Goal: Task Accomplishment & Management: Manage account settings

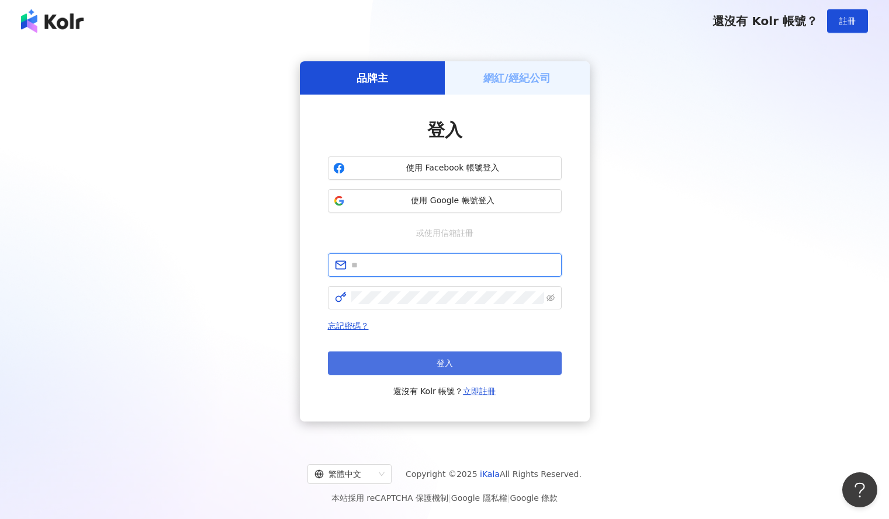
type input "**********"
click at [493, 366] on button "登入" at bounding box center [445, 363] width 234 height 23
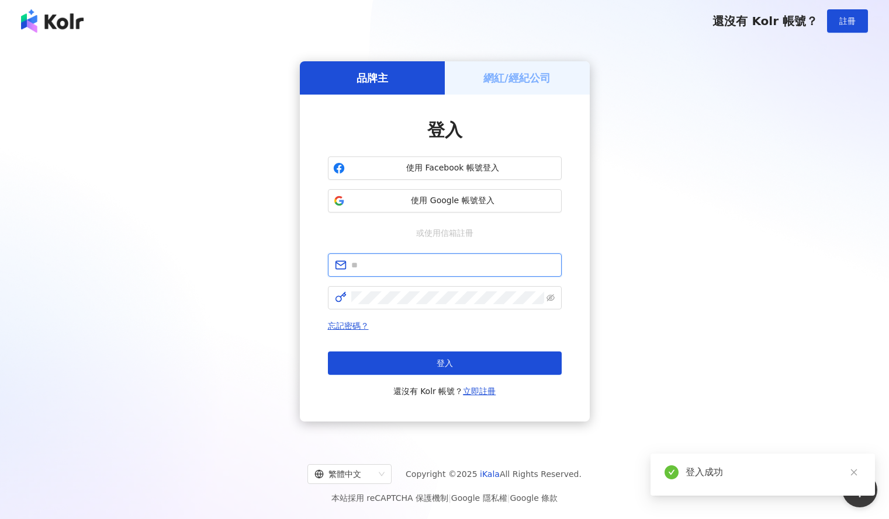
type input "**********"
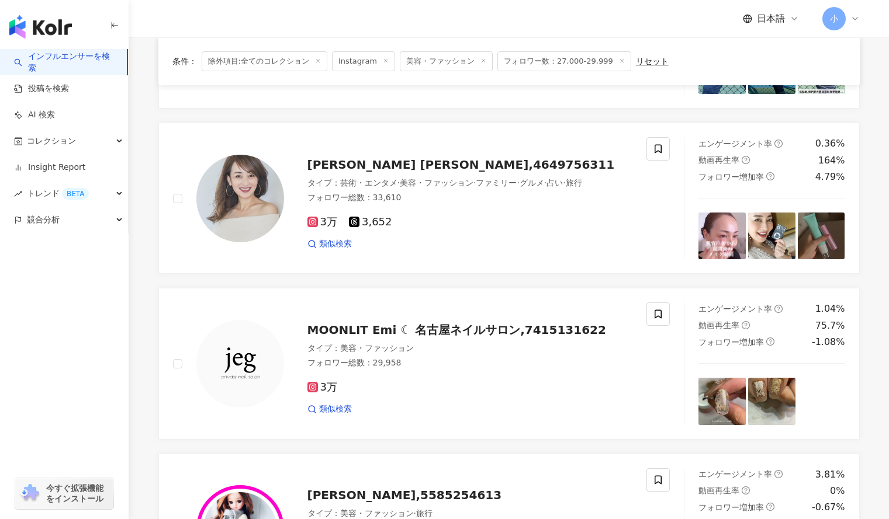
scroll to position [1545, 0]
click at [667, 141] on span at bounding box center [657, 148] width 23 height 23
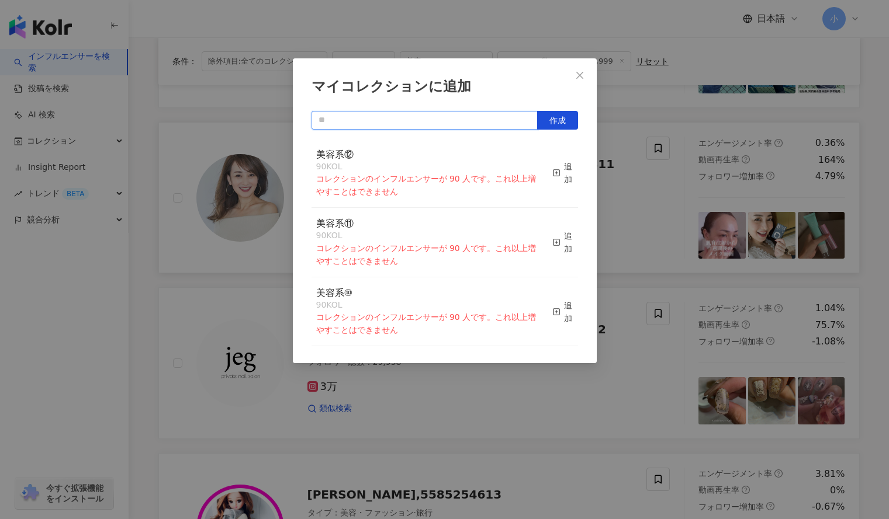
click at [498, 117] on input "text" at bounding box center [424, 120] width 226 height 19
type input "****"
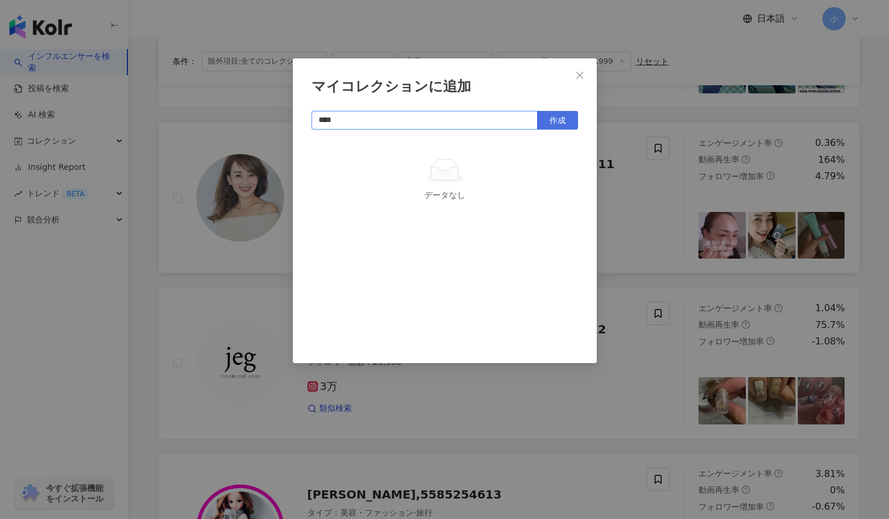
click at [559, 116] on span "作成" at bounding box center [557, 120] width 16 height 9
click at [580, 78] on icon "close" at bounding box center [579, 75] width 9 height 9
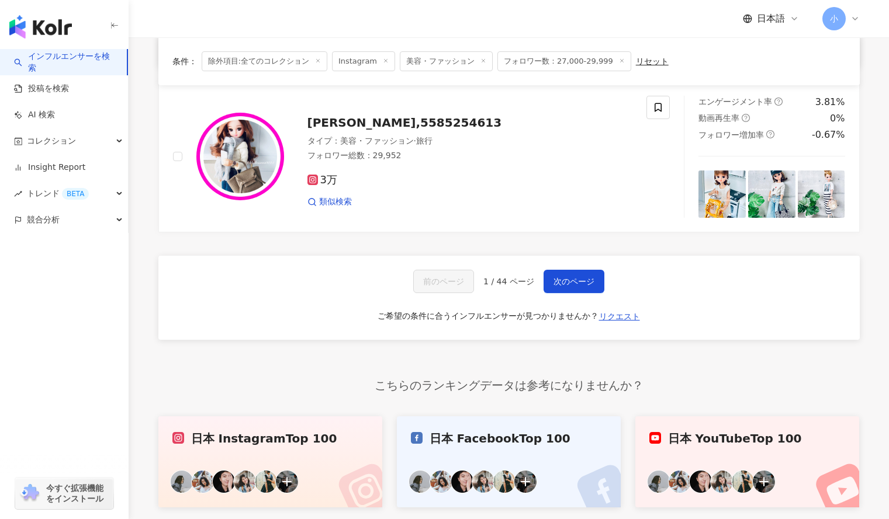
scroll to position [1918, 0]
click at [575, 280] on span "次のページ" at bounding box center [573, 280] width 41 height 9
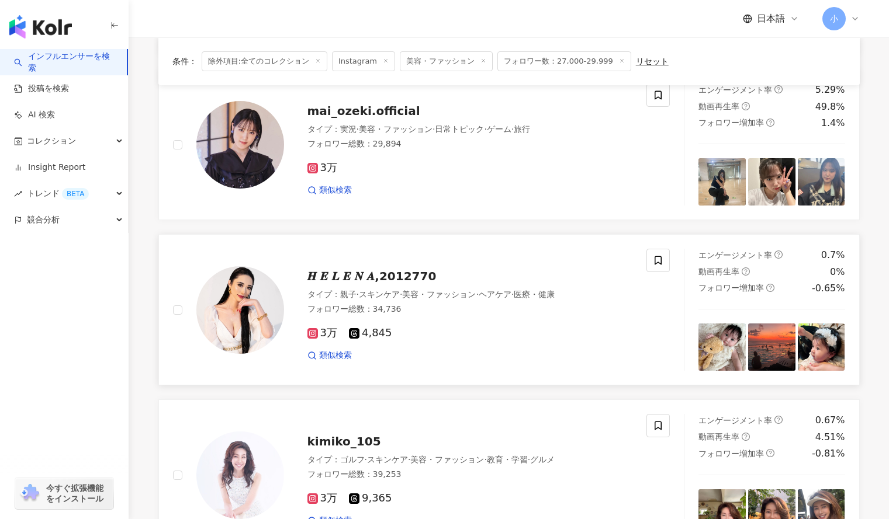
scroll to position [1603, 0]
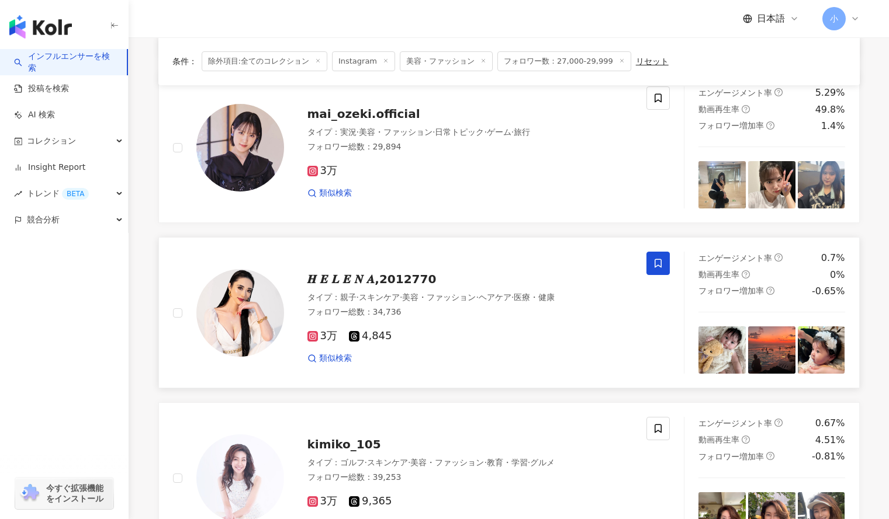
click at [656, 258] on icon at bounding box center [658, 263] width 11 height 11
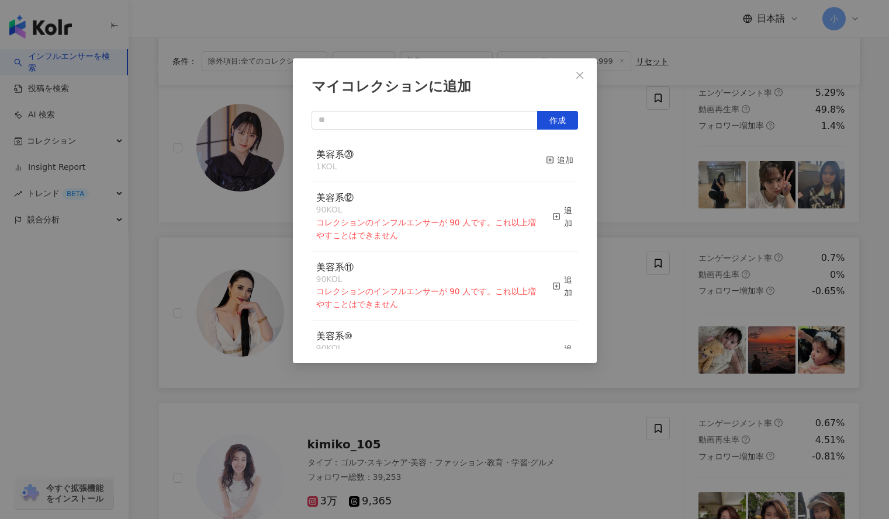
click at [767, 210] on div "マイコレクションに追加 作成 美容系⑳ 1 KOL 追加 美容系⑫ 90 KOL コレクションのインフルエンサーが 90 人です。これ以上増やすことはできませ…" at bounding box center [444, 259] width 889 height 519
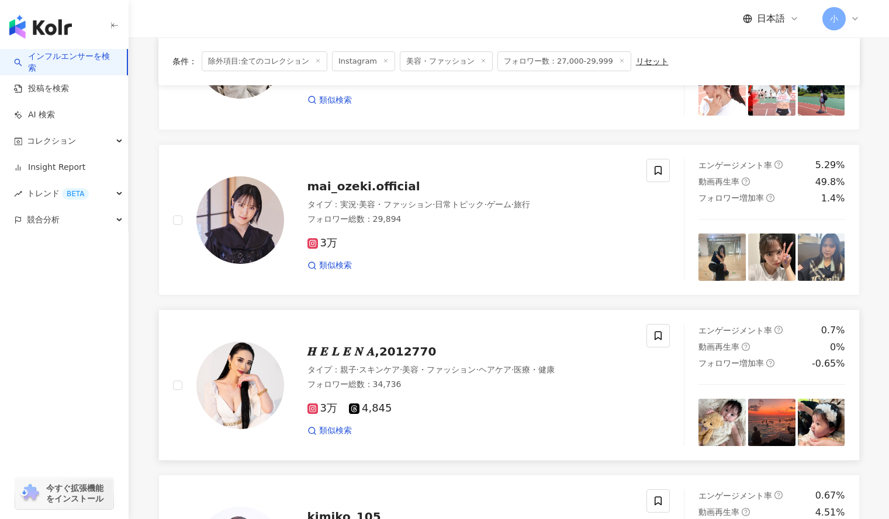
scroll to position [1513, 0]
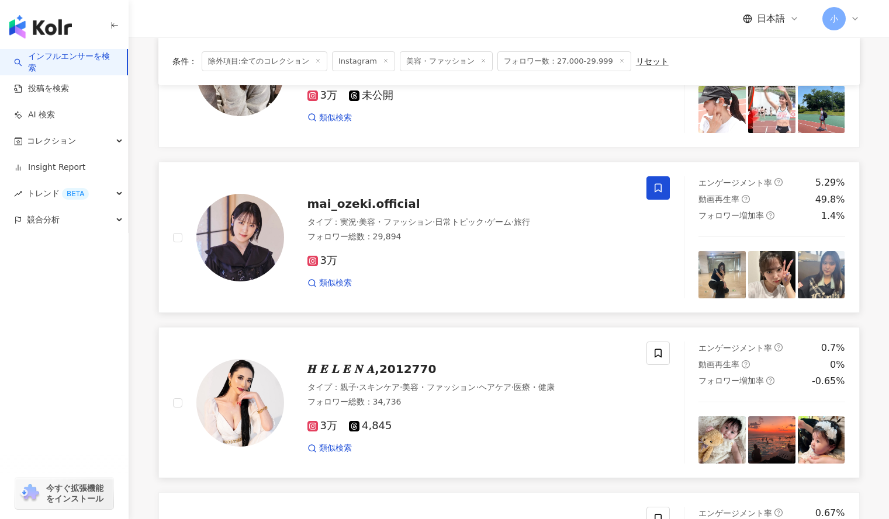
click at [662, 183] on icon at bounding box center [658, 188] width 11 height 11
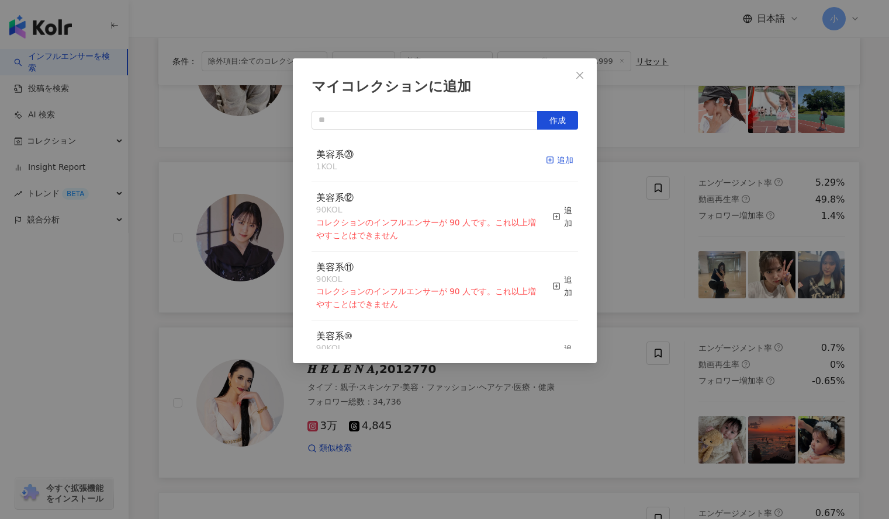
click at [546, 162] on icon "button" at bounding box center [550, 160] width 8 height 8
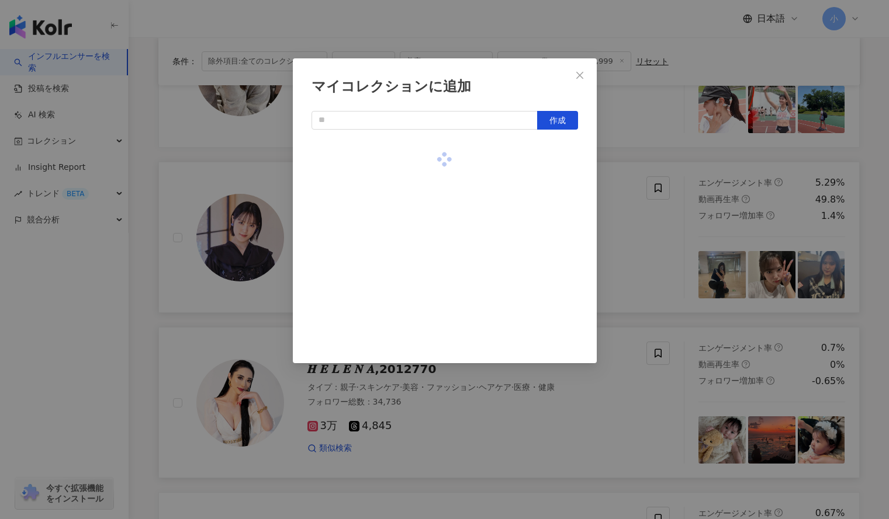
click at [675, 130] on div "マイコレクションに追加 作成" at bounding box center [444, 259] width 889 height 519
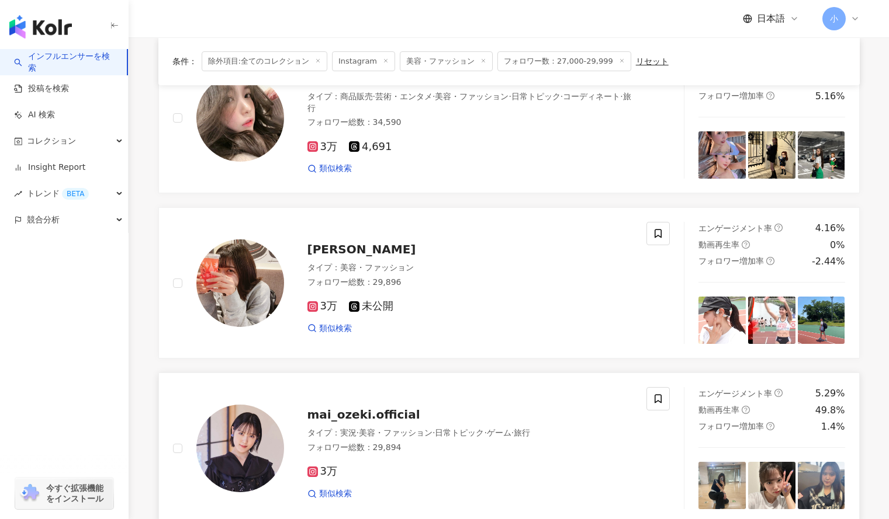
scroll to position [1302, 0]
click at [657, 229] on icon at bounding box center [658, 234] width 11 height 11
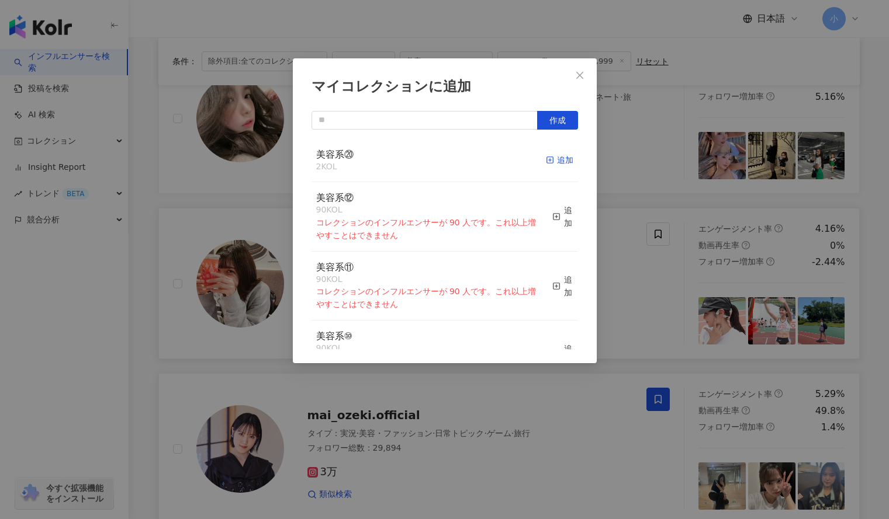
click at [552, 154] on div "追加" at bounding box center [559, 160] width 27 height 13
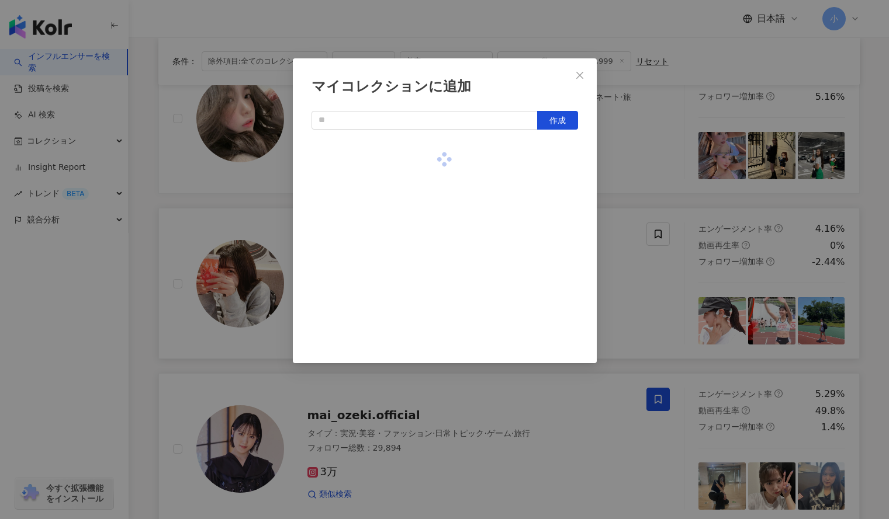
click at [605, 155] on div "マイコレクションに追加 作成" at bounding box center [444, 259] width 889 height 519
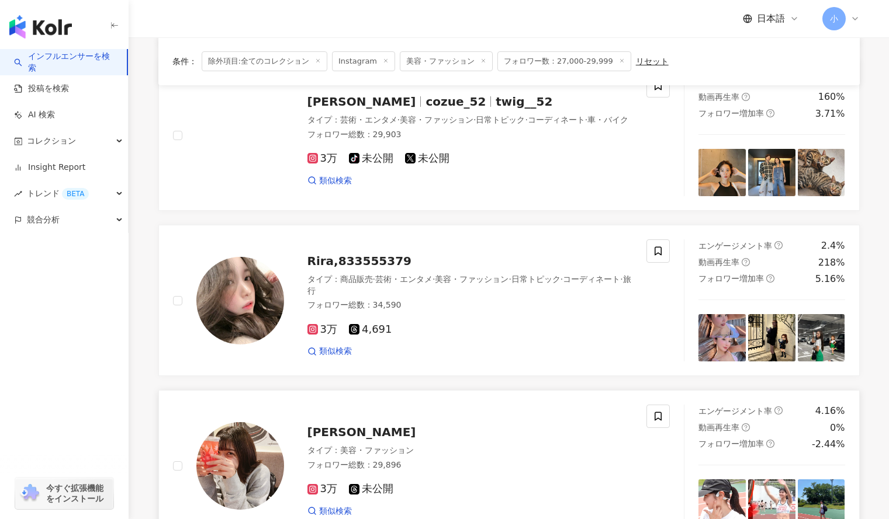
scroll to position [1119, 0]
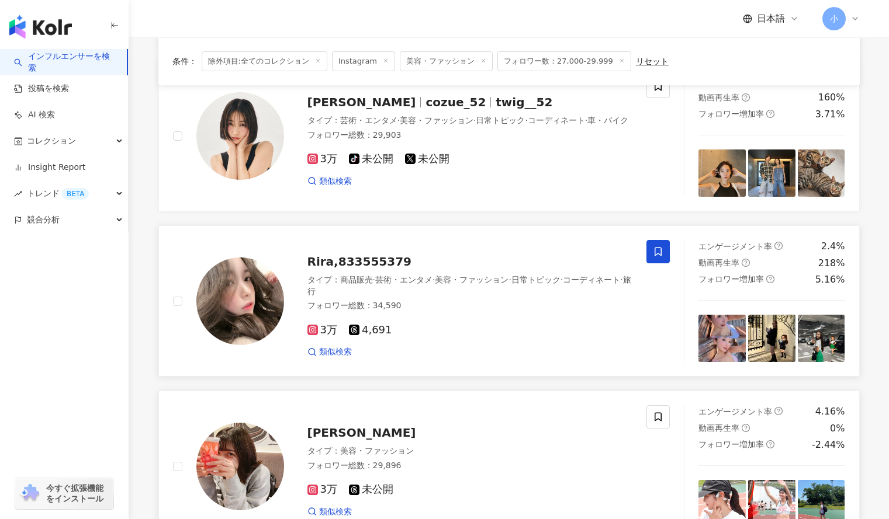
click at [657, 248] on icon at bounding box center [657, 252] width 7 height 9
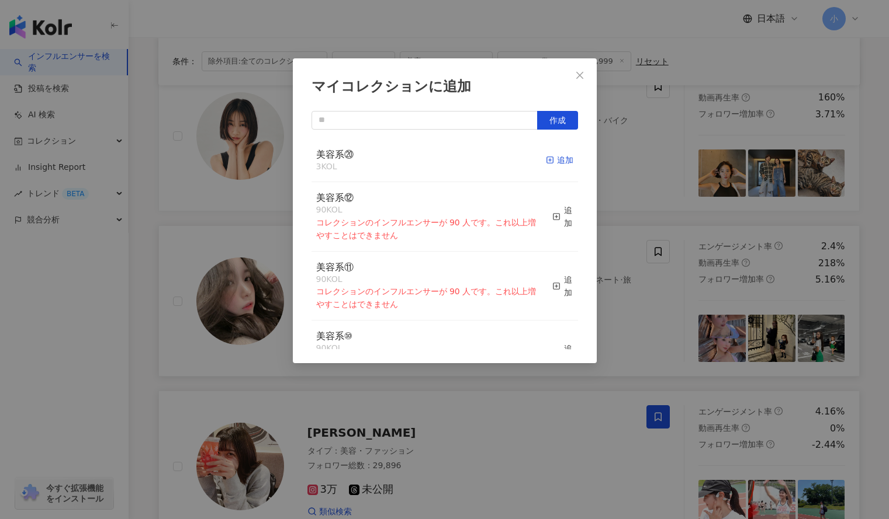
click at [557, 157] on div "追加" at bounding box center [559, 160] width 27 height 13
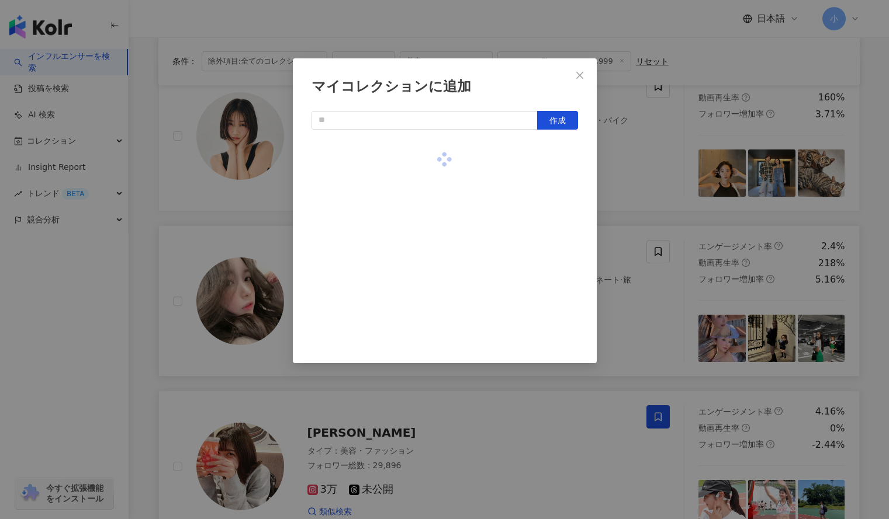
click at [710, 154] on div "マイコレクションに追加 作成" at bounding box center [444, 259] width 889 height 519
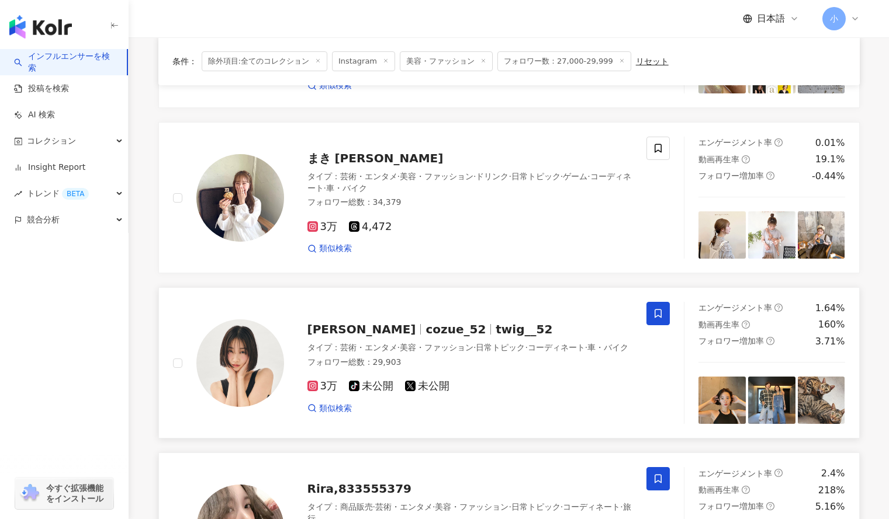
scroll to position [891, 0]
click at [654, 310] on icon at bounding box center [658, 314] width 11 height 11
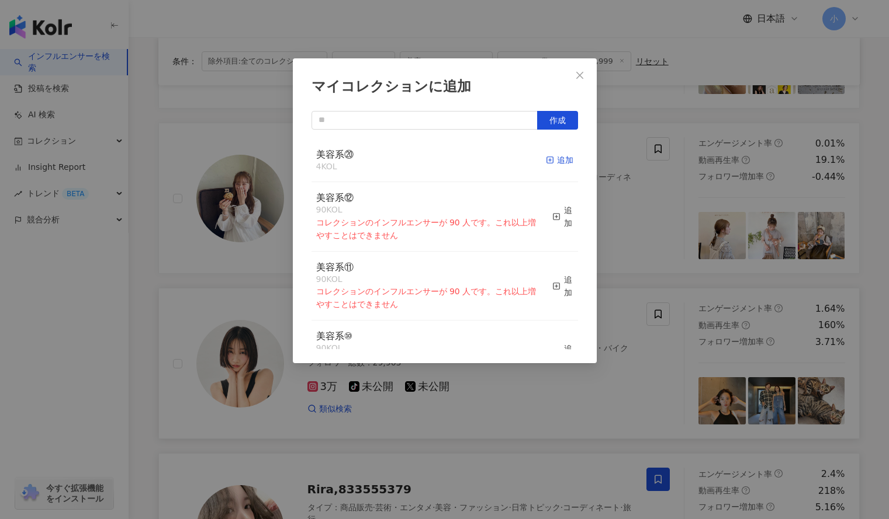
click at [546, 158] on rect "button" at bounding box center [549, 160] width 6 height 6
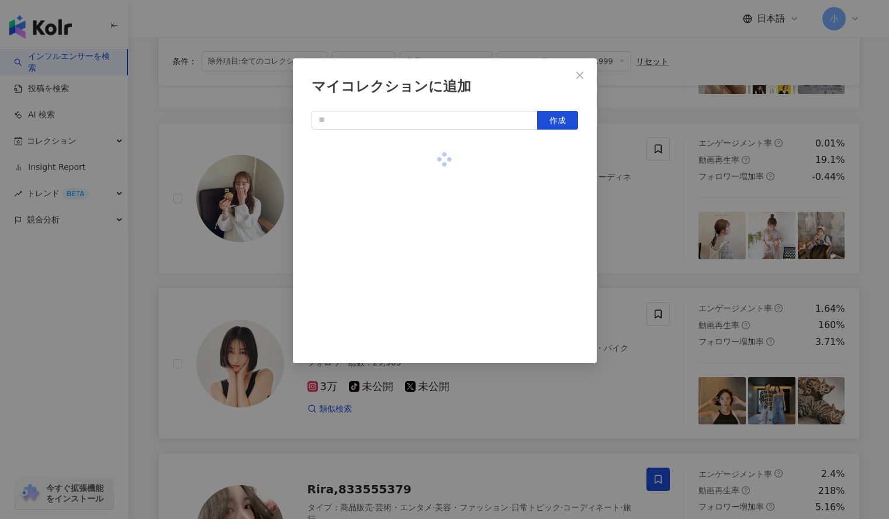
click at [669, 181] on div "マイコレクションに追加 作成" at bounding box center [444, 259] width 889 height 519
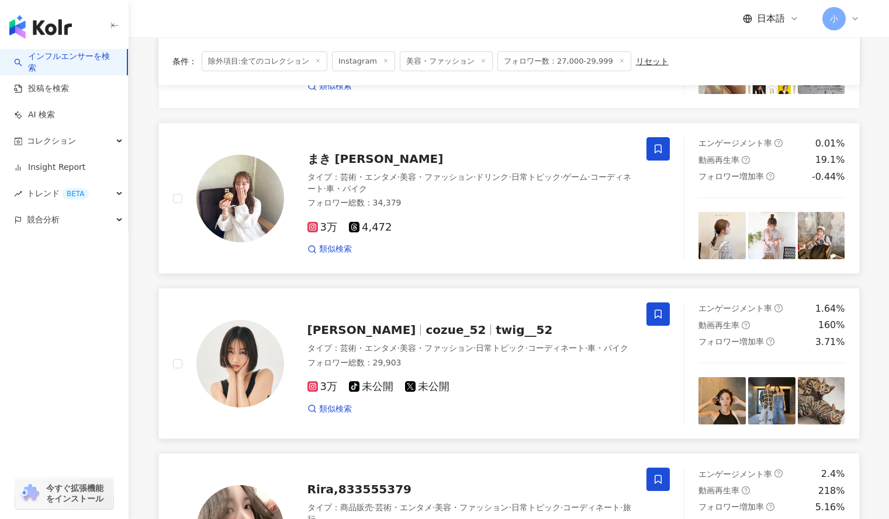
click at [657, 137] on span at bounding box center [657, 148] width 23 height 23
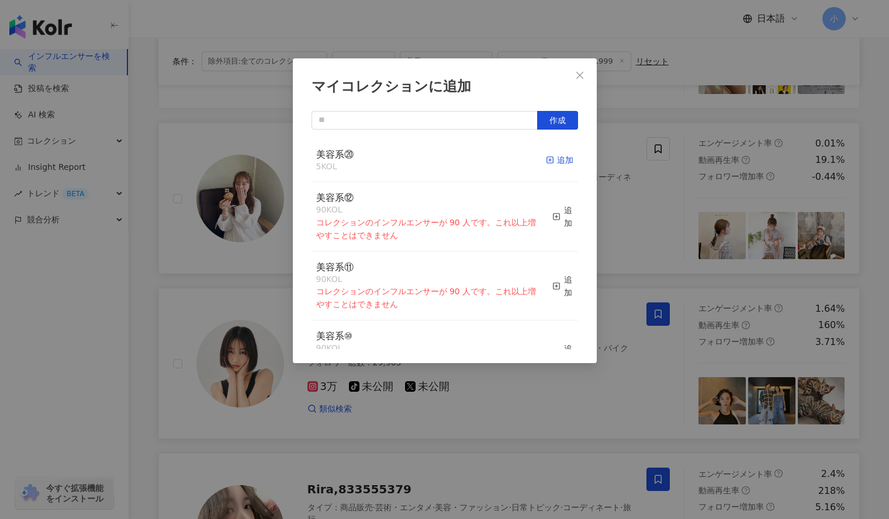
click at [554, 160] on div "追加" at bounding box center [559, 160] width 27 height 13
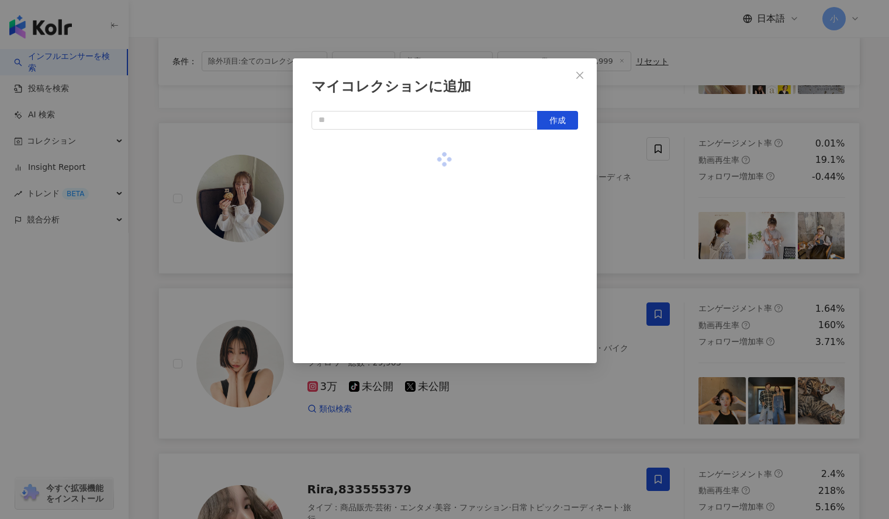
click at [623, 213] on div "マイコレクションに追加 作成" at bounding box center [444, 259] width 889 height 519
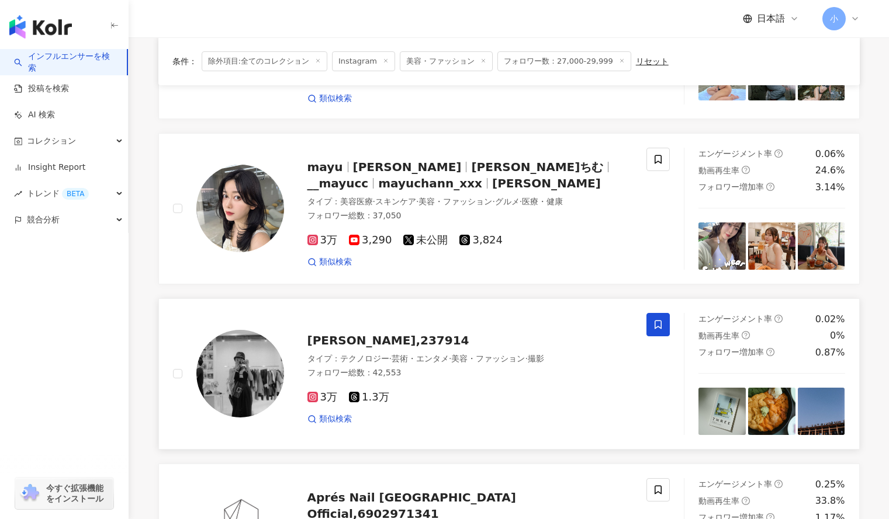
scroll to position [381, 0]
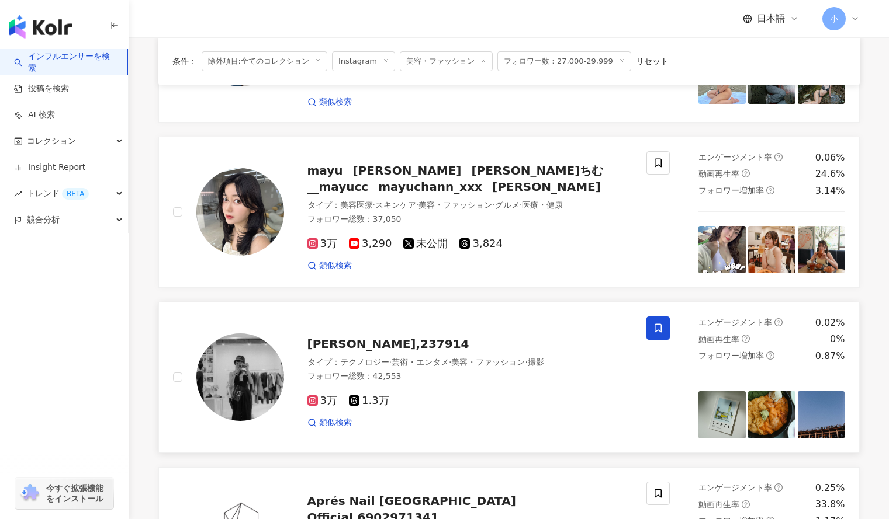
click at [655, 323] on icon at bounding box center [658, 328] width 11 height 11
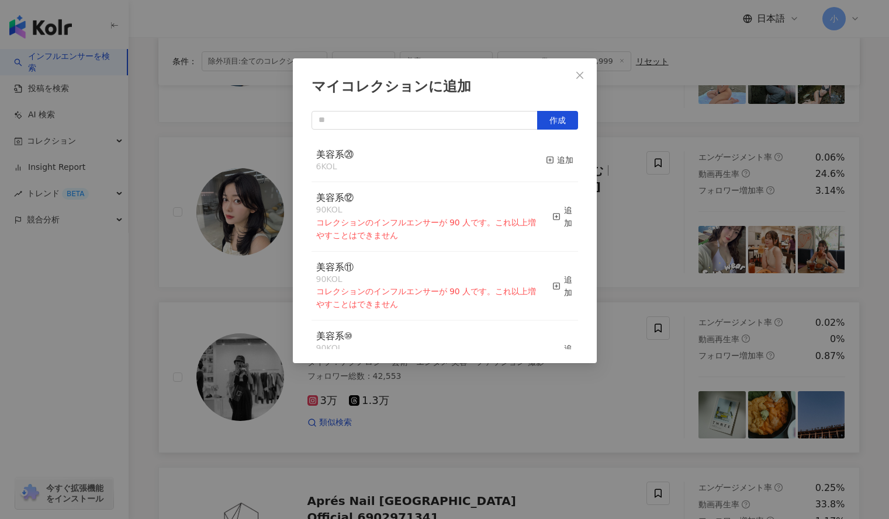
click at [549, 151] on button "追加" at bounding box center [559, 160] width 27 height 25
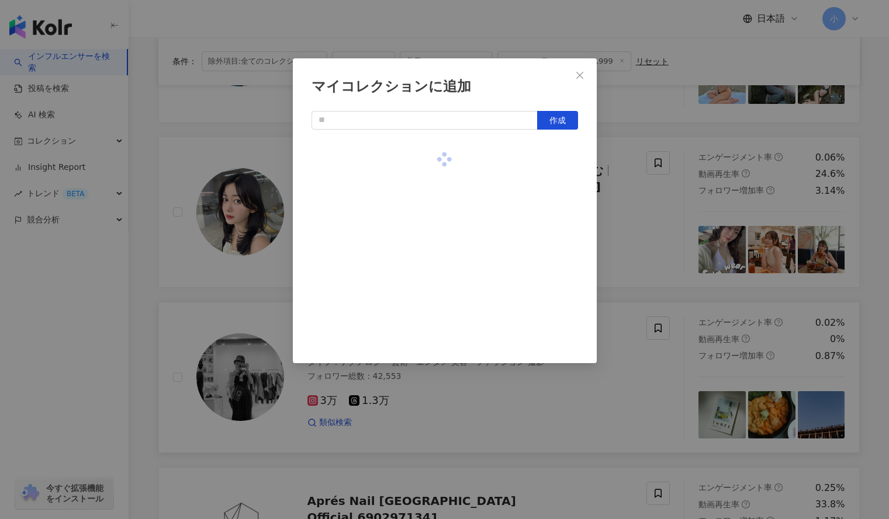
click at [648, 194] on div "マイコレクションに追加 作成" at bounding box center [444, 259] width 889 height 519
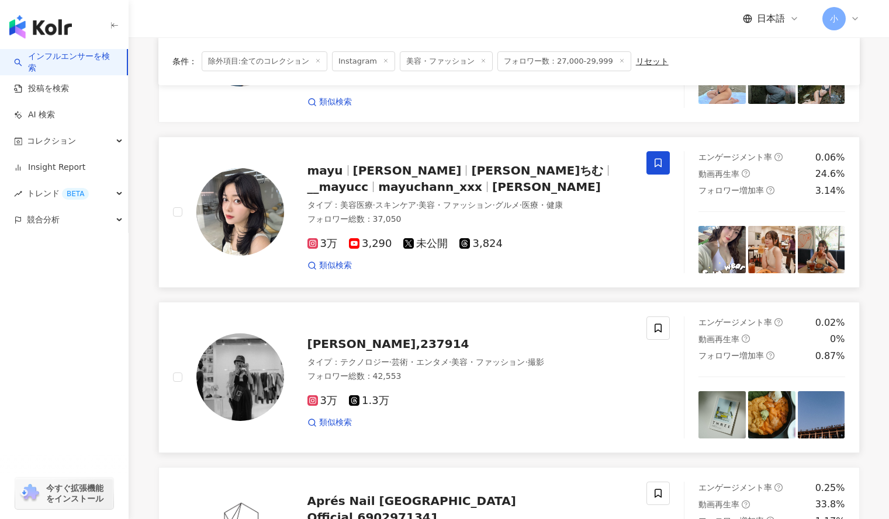
click at [649, 155] on span at bounding box center [657, 162] width 23 height 23
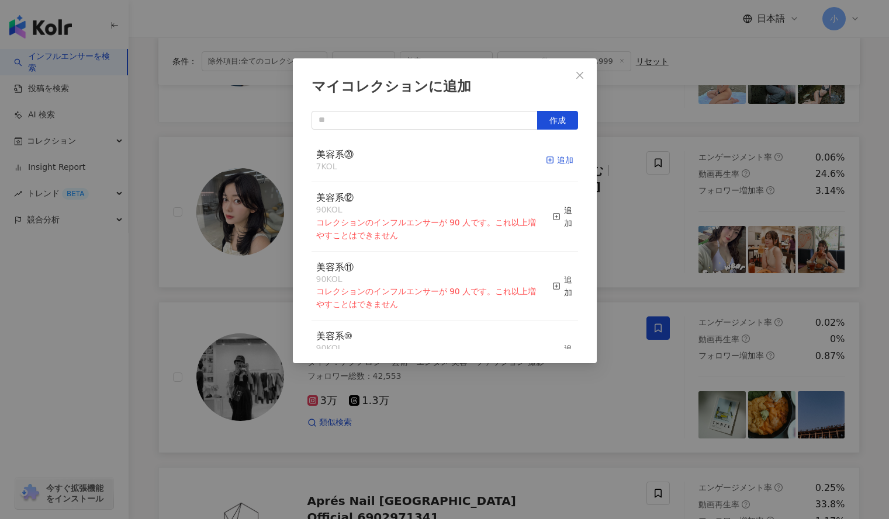
click at [553, 157] on div "追加" at bounding box center [559, 160] width 27 height 13
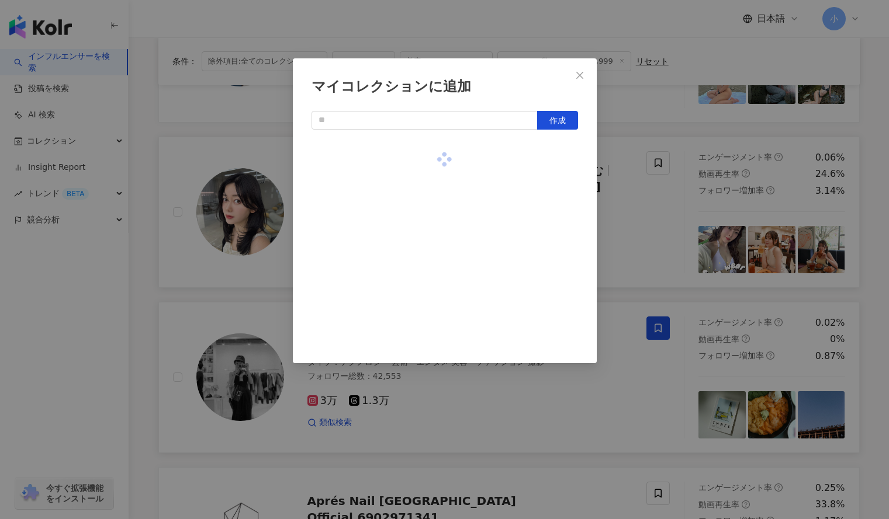
click at [630, 201] on div "マイコレクションに追加 作成" at bounding box center [444, 259] width 889 height 519
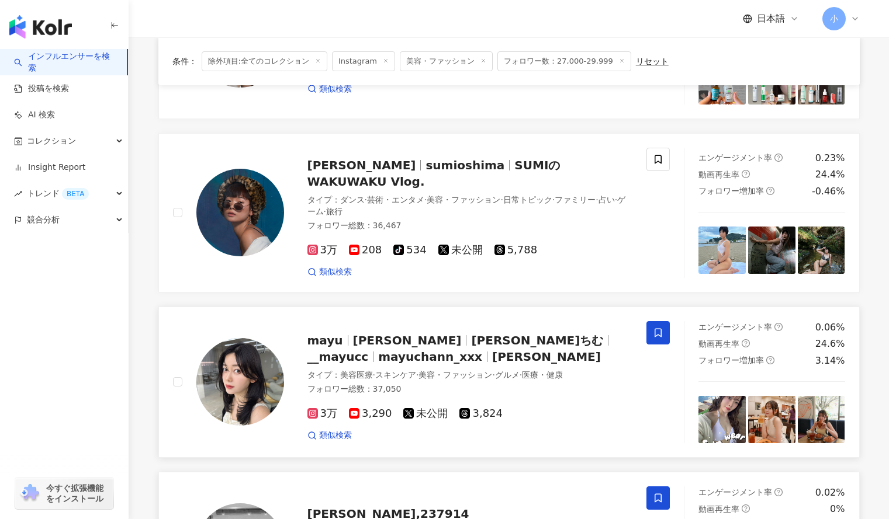
scroll to position [205, 0]
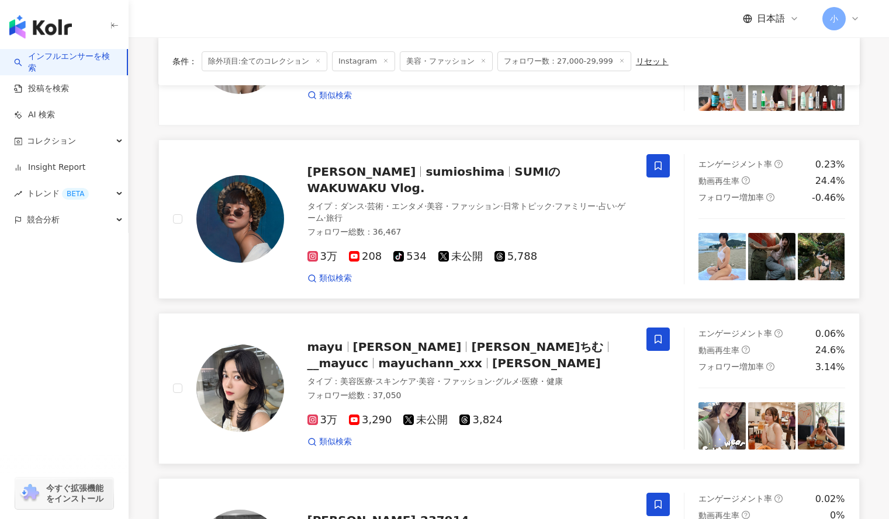
click at [660, 172] on span at bounding box center [657, 165] width 23 height 23
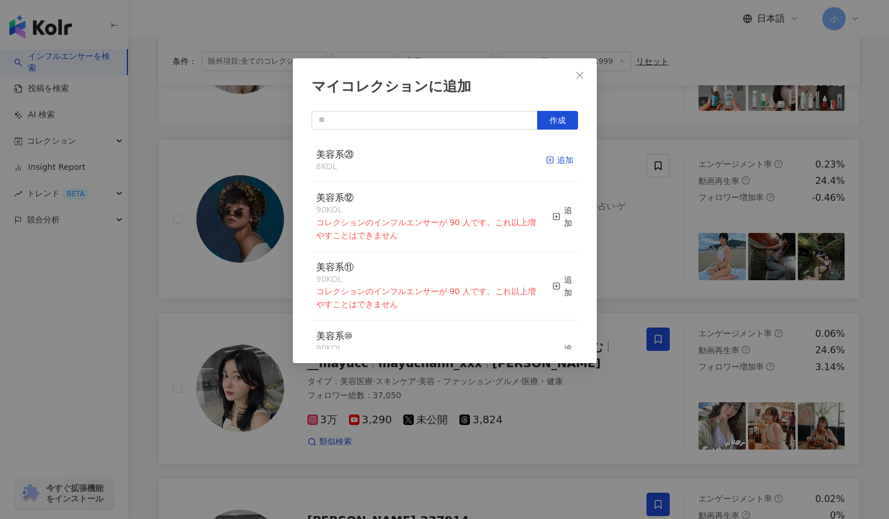
click at [548, 164] on div "追加" at bounding box center [559, 160] width 27 height 13
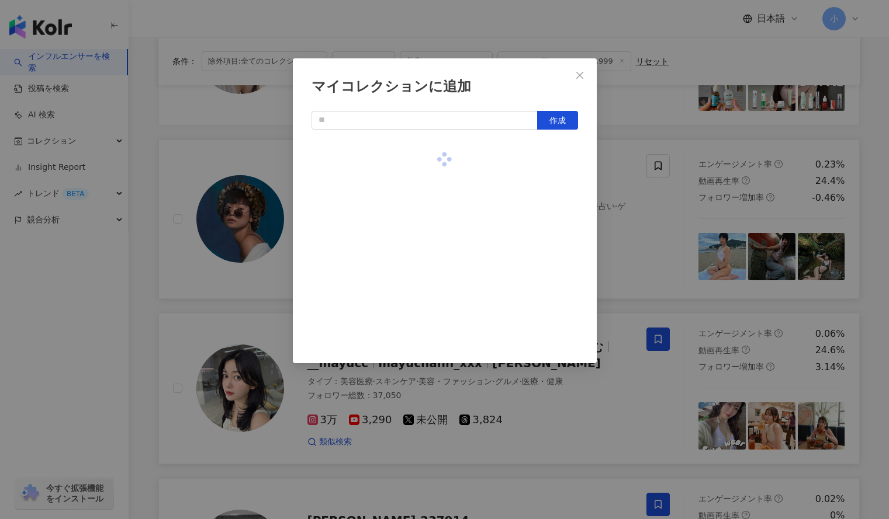
click at [654, 126] on div "マイコレクションに追加 作成" at bounding box center [444, 259] width 889 height 519
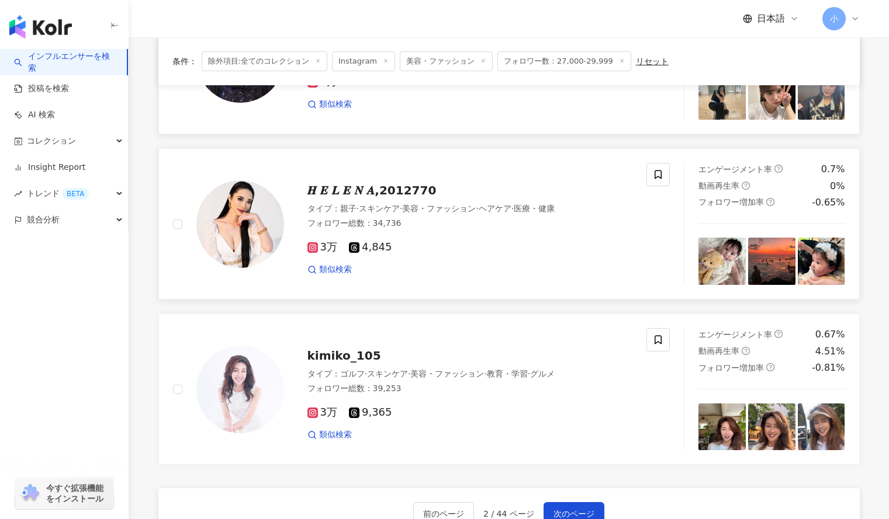
scroll to position [1789, 0]
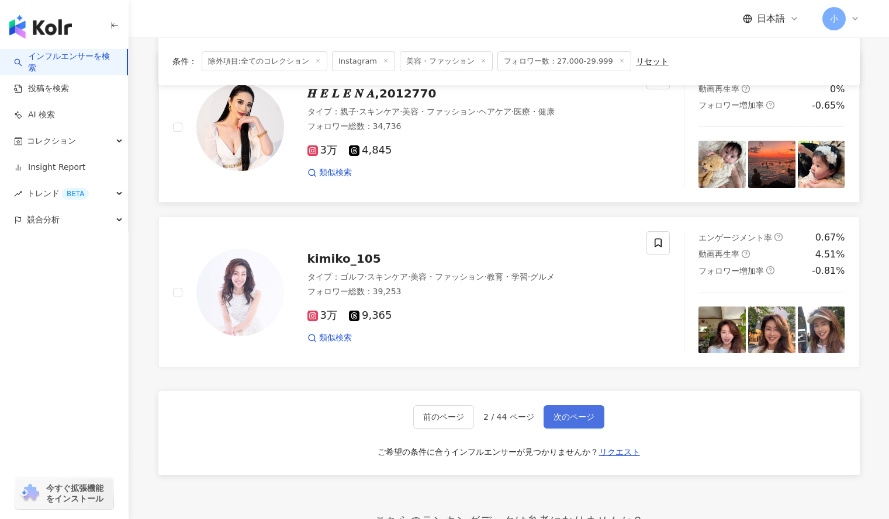
click at [571, 405] on button "次のページ" at bounding box center [573, 416] width 61 height 23
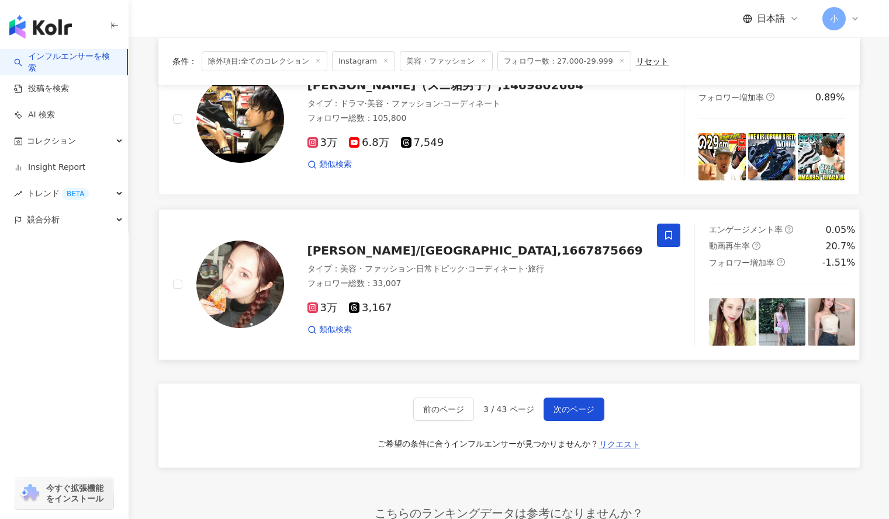
click at [663, 240] on icon at bounding box center [668, 235] width 11 height 11
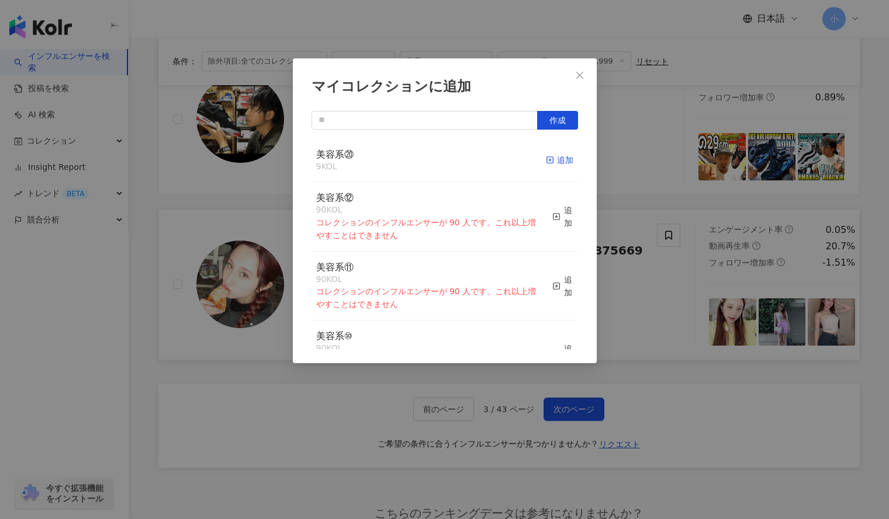
click at [547, 154] on div "追加" at bounding box center [559, 160] width 27 height 13
click at [671, 174] on div "マイコレクションに追加 作成 美容系⑳ 9 KOL 追加 美容系⑫ 90 KOL コレクションのインフルエンサーが 90 人です。これ以上増やすことはできませ…" at bounding box center [444, 259] width 889 height 519
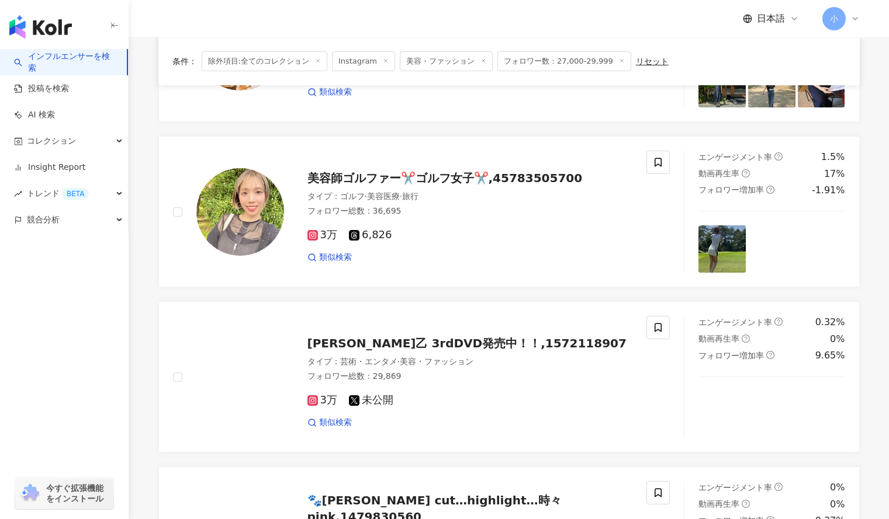
scroll to position [868, 0]
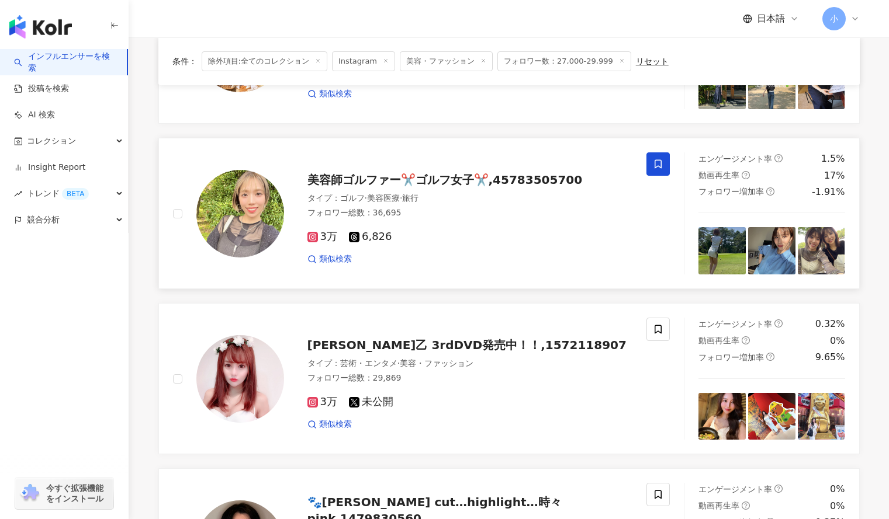
click at [658, 164] on icon at bounding box center [658, 164] width 11 height 11
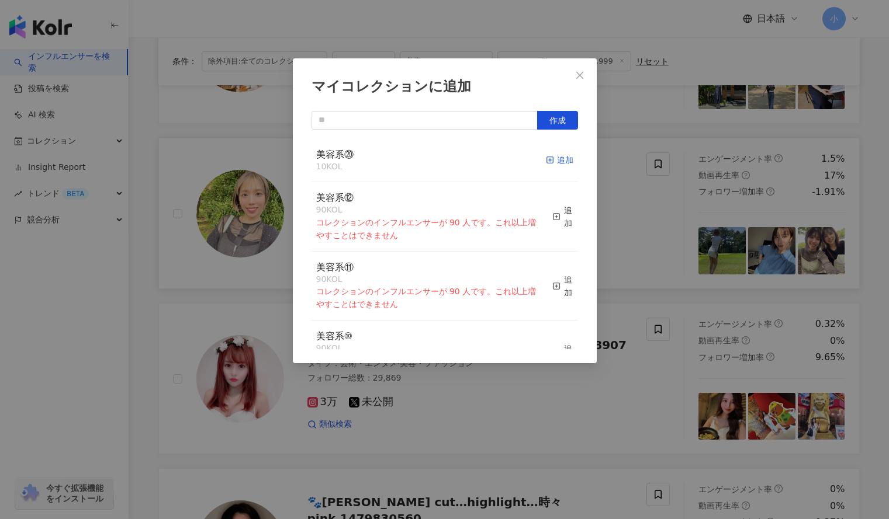
click at [549, 160] on div "追加" at bounding box center [559, 160] width 27 height 13
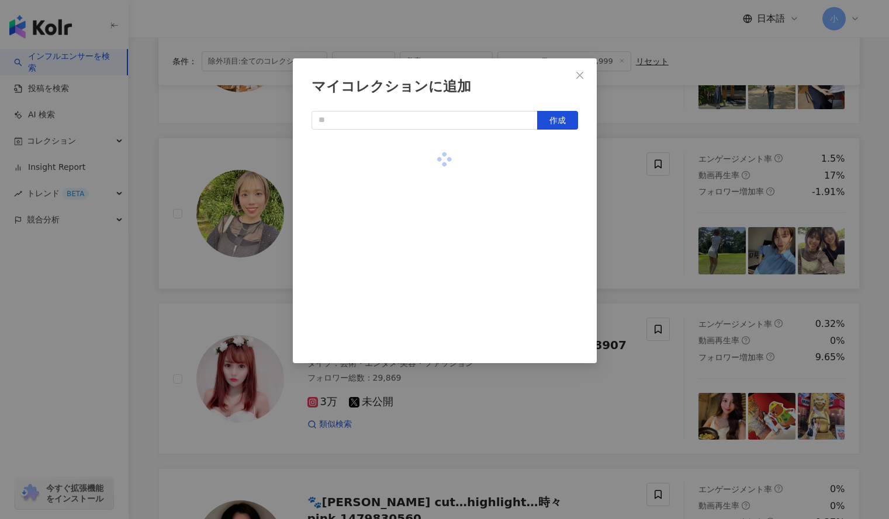
click at [650, 216] on div "マイコレクションに追加 作成" at bounding box center [444, 259] width 889 height 519
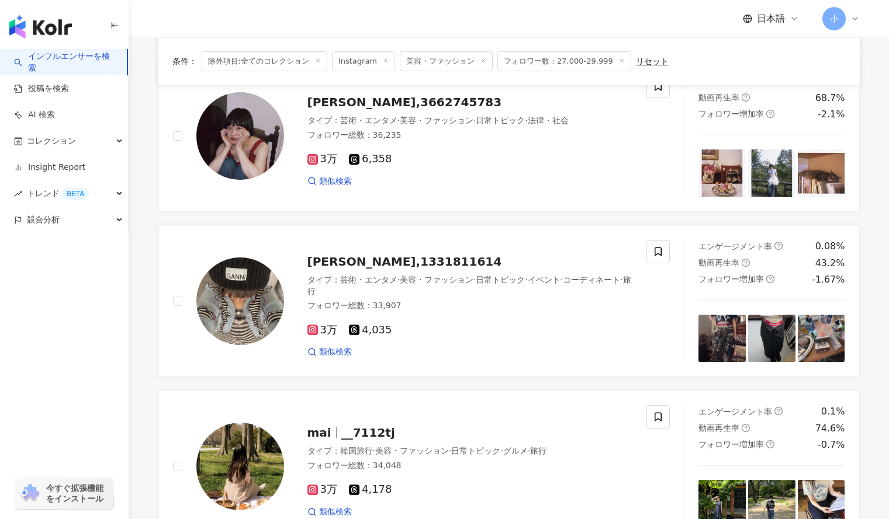
scroll to position [449, 0]
click at [660, 417] on icon at bounding box center [658, 418] width 11 height 11
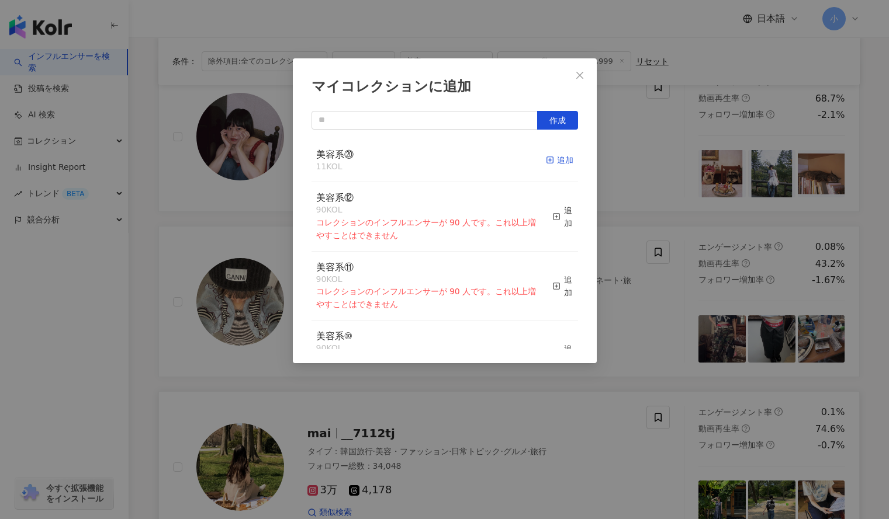
click at [556, 161] on div "追加" at bounding box center [559, 160] width 27 height 13
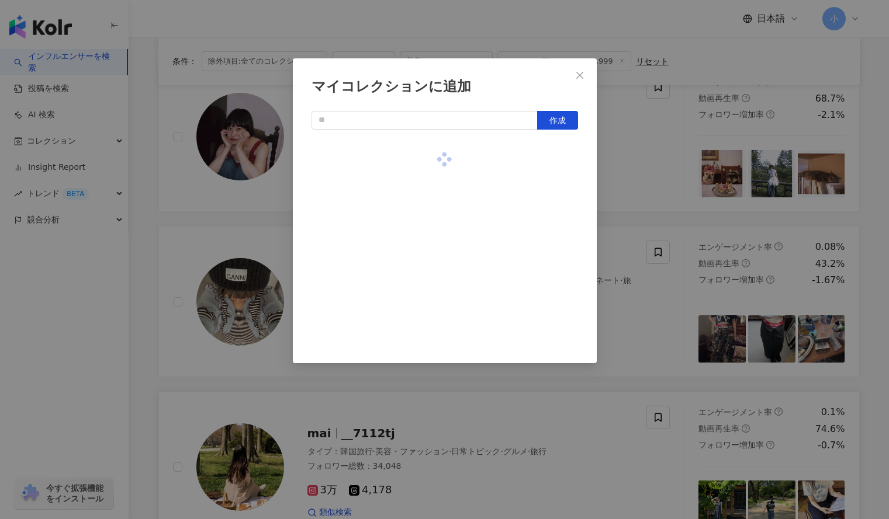
click at [618, 185] on div "マイコレクションに追加 作成" at bounding box center [444, 259] width 889 height 519
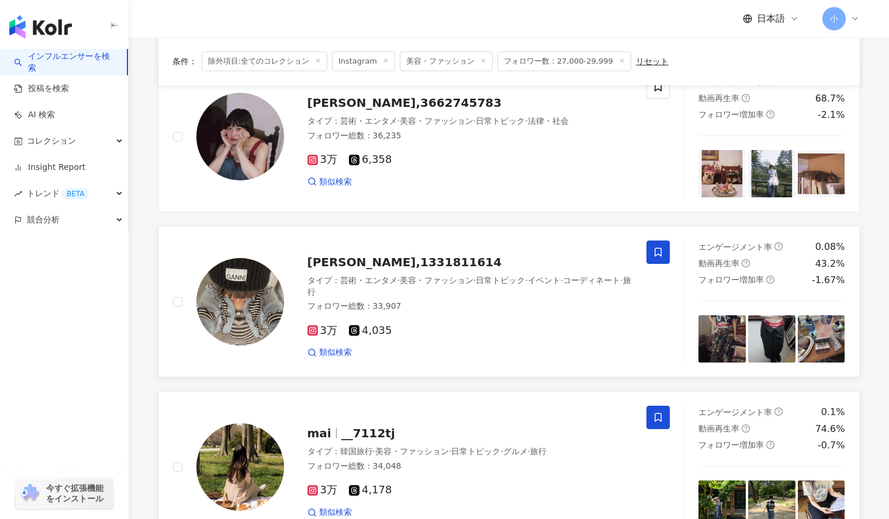
click at [658, 256] on icon at bounding box center [658, 252] width 11 height 11
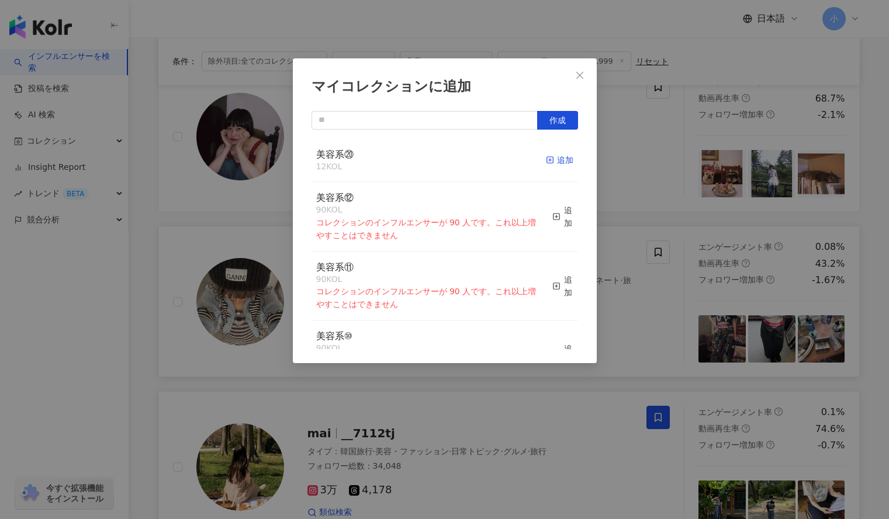
click at [556, 161] on div "追加" at bounding box center [559, 160] width 27 height 13
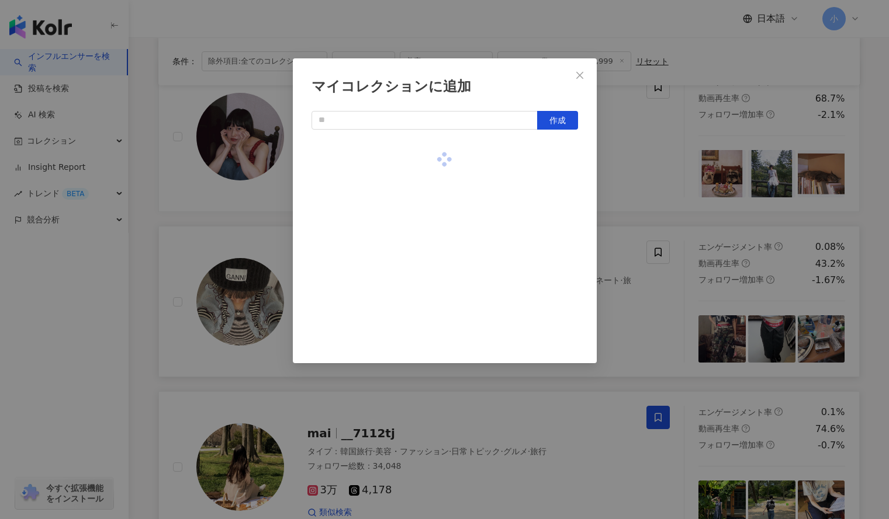
click at [650, 99] on div "マイコレクションに追加 作成" at bounding box center [444, 259] width 889 height 519
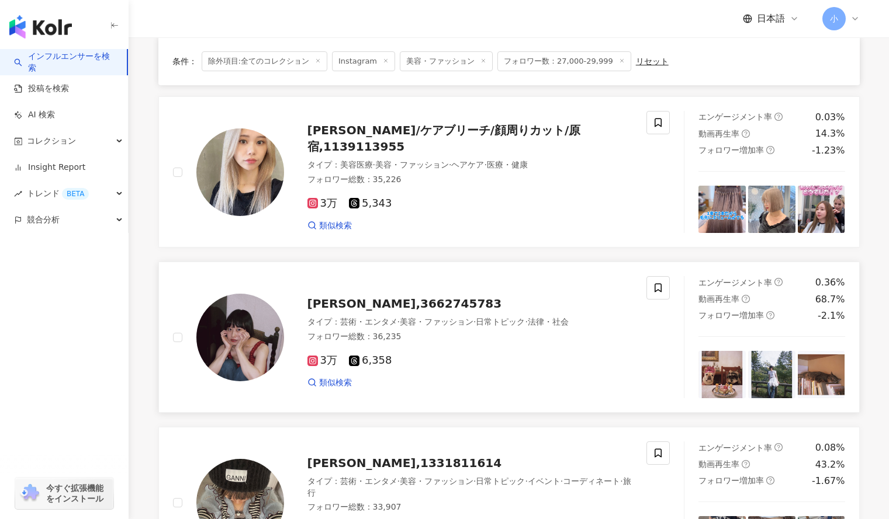
scroll to position [245, 0]
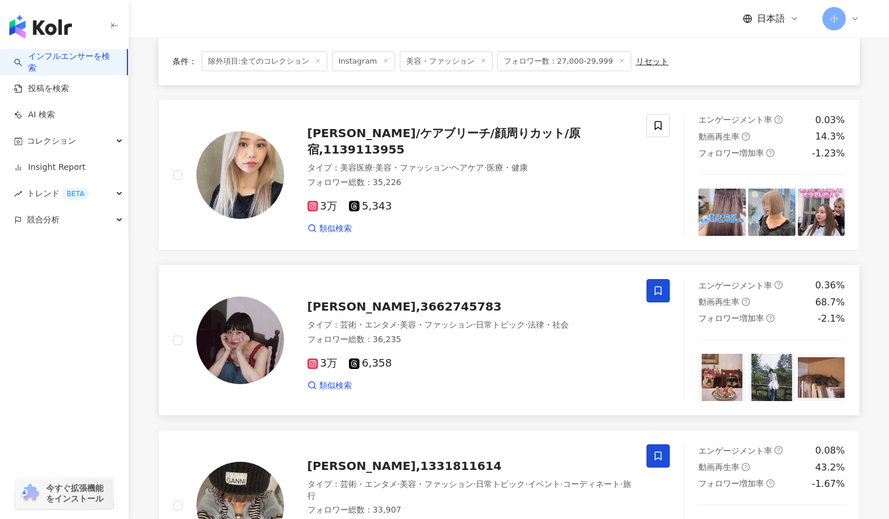
click at [660, 289] on icon at bounding box center [658, 291] width 11 height 11
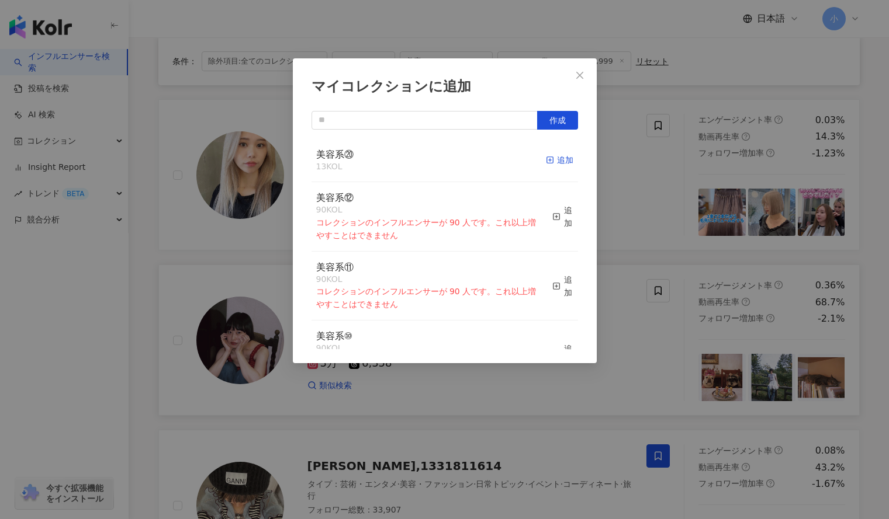
click at [554, 166] on div "追加" at bounding box center [559, 160] width 27 height 13
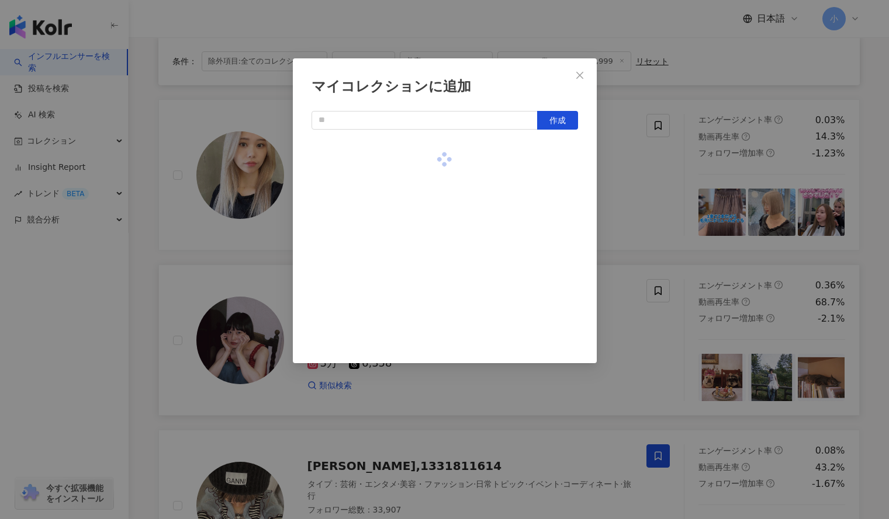
click at [661, 200] on div "マイコレクションに追加 作成" at bounding box center [444, 259] width 889 height 519
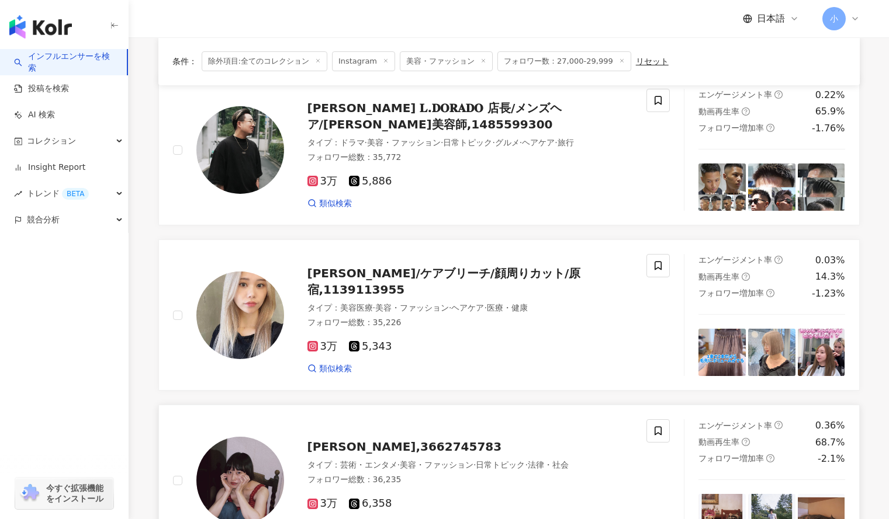
scroll to position [104, 0]
click at [663, 266] on icon at bounding box center [658, 266] width 11 height 11
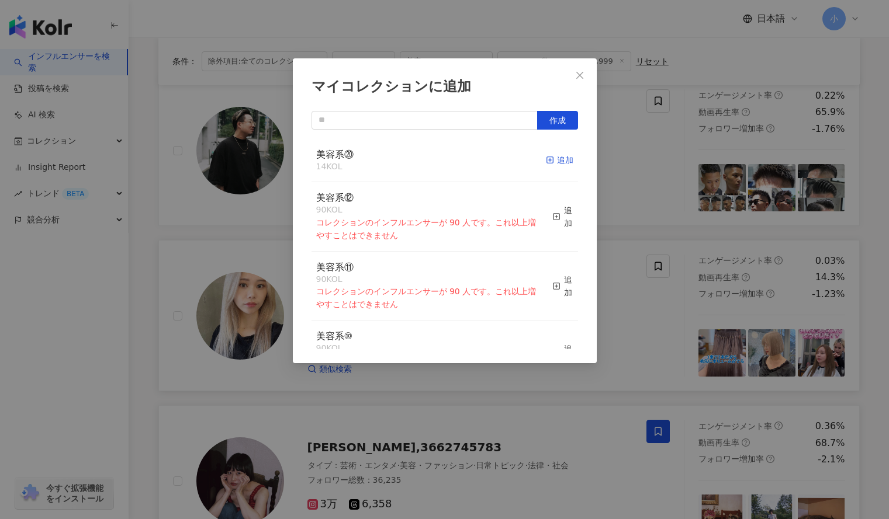
click at [550, 161] on div "追加" at bounding box center [559, 160] width 27 height 13
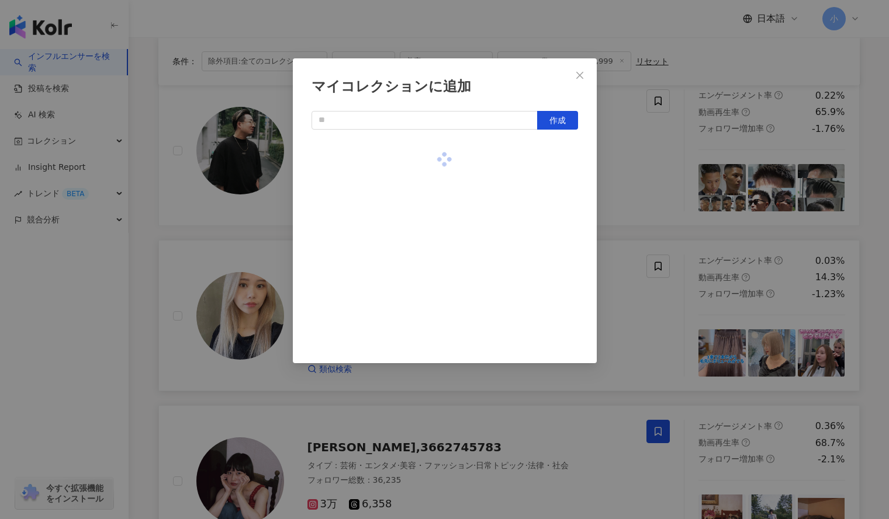
click at [640, 199] on div "マイコレクションに追加 作成" at bounding box center [444, 259] width 889 height 519
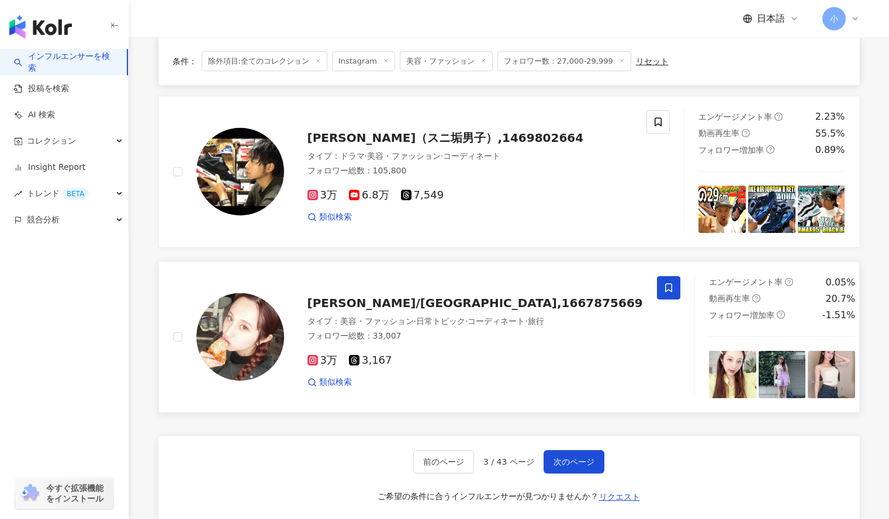
scroll to position [1739, 0]
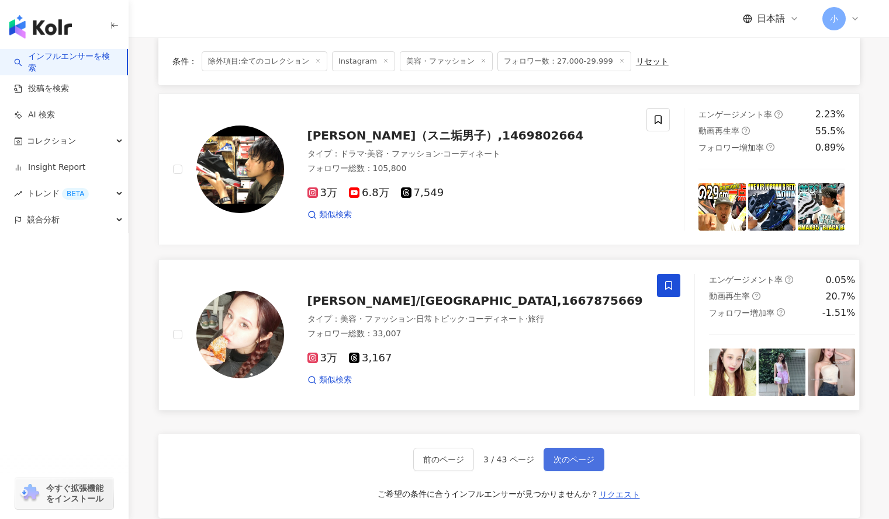
click at [584, 460] on span "次のページ" at bounding box center [573, 459] width 41 height 9
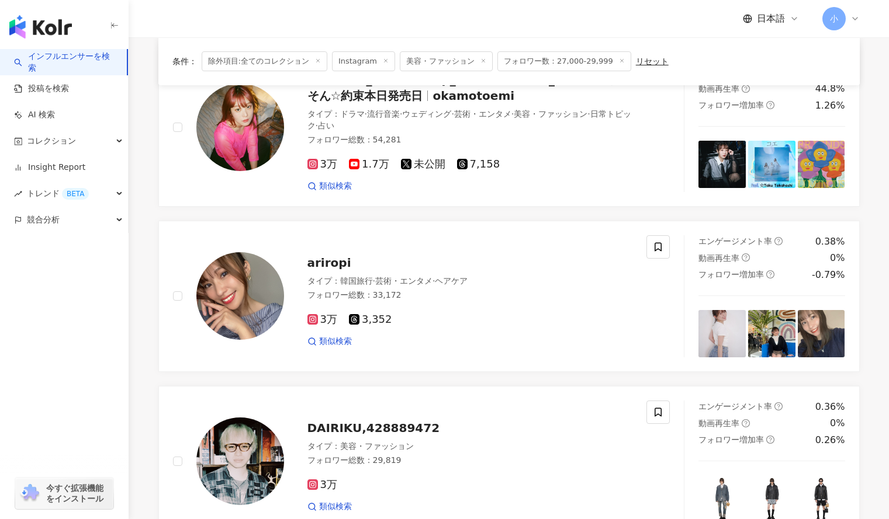
scroll to position [1746, 0]
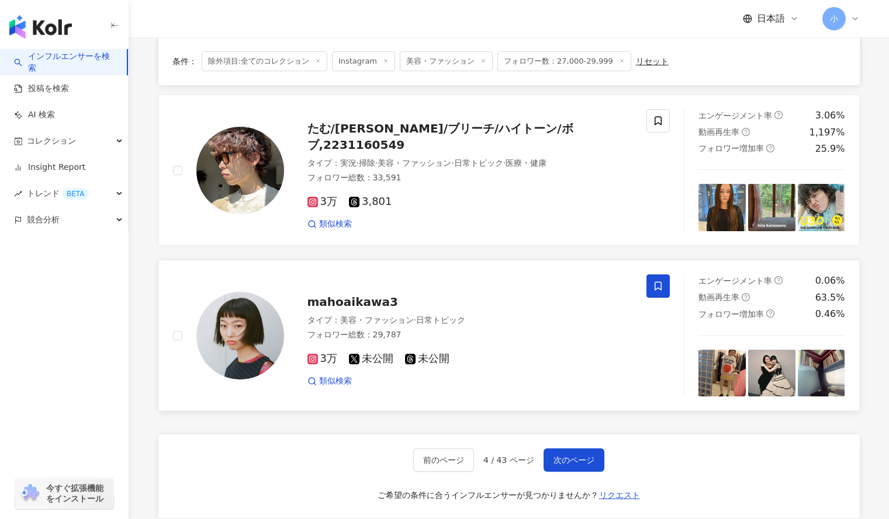
click at [656, 283] on icon at bounding box center [658, 286] width 11 height 11
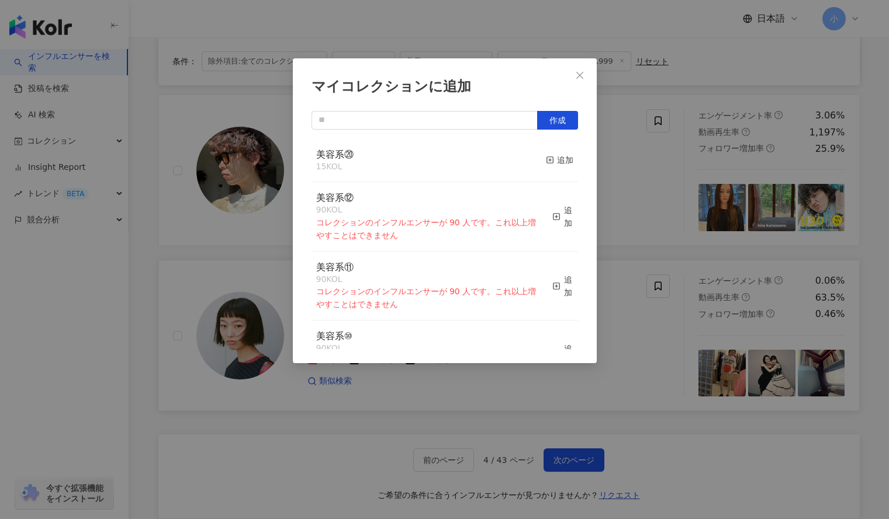
click at [549, 168] on button "追加" at bounding box center [559, 160] width 27 height 25
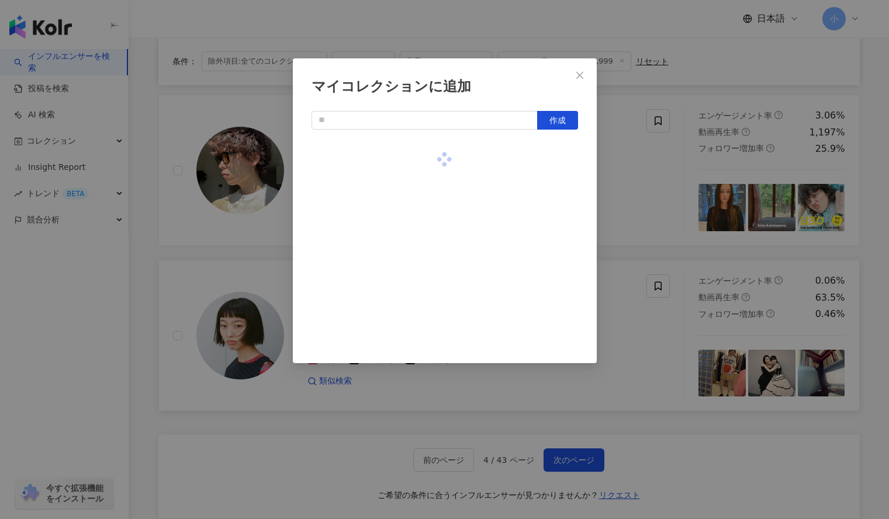
click at [616, 181] on div "マイコレクションに追加 作成" at bounding box center [444, 259] width 889 height 519
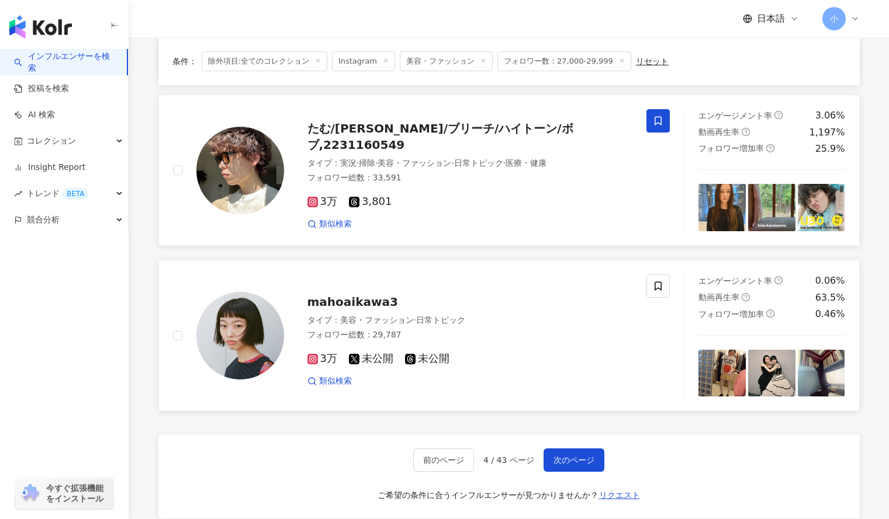
click at [664, 121] on span at bounding box center [657, 120] width 23 height 23
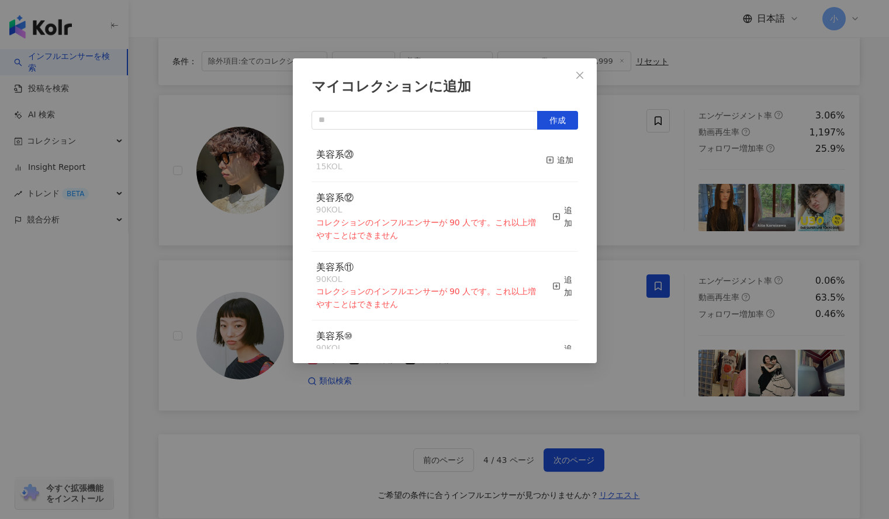
click at [659, 181] on div "マイコレクションに追加 作成 美容系⑳ 15 KOL 追加 美容系⑫ 90 KOL コレクションのインフルエンサーが 90 人です。これ以上増やすことはできま…" at bounding box center [444, 259] width 889 height 519
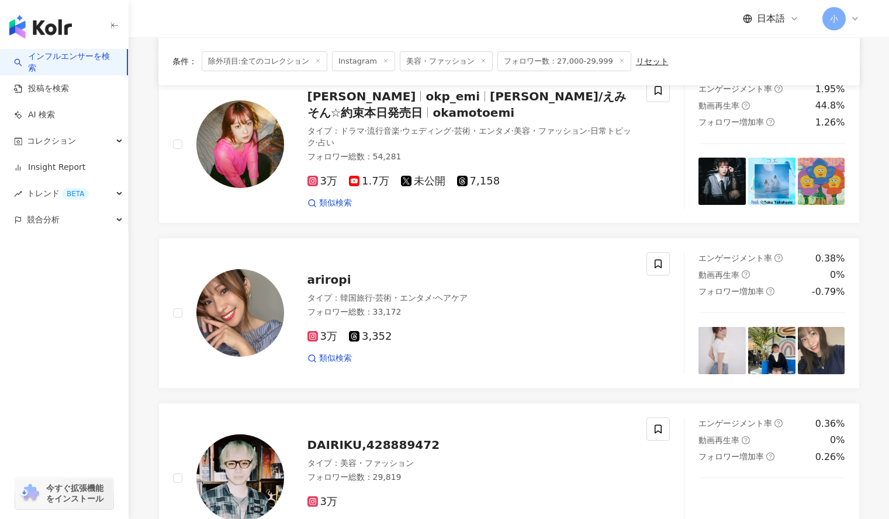
scroll to position [454, 0]
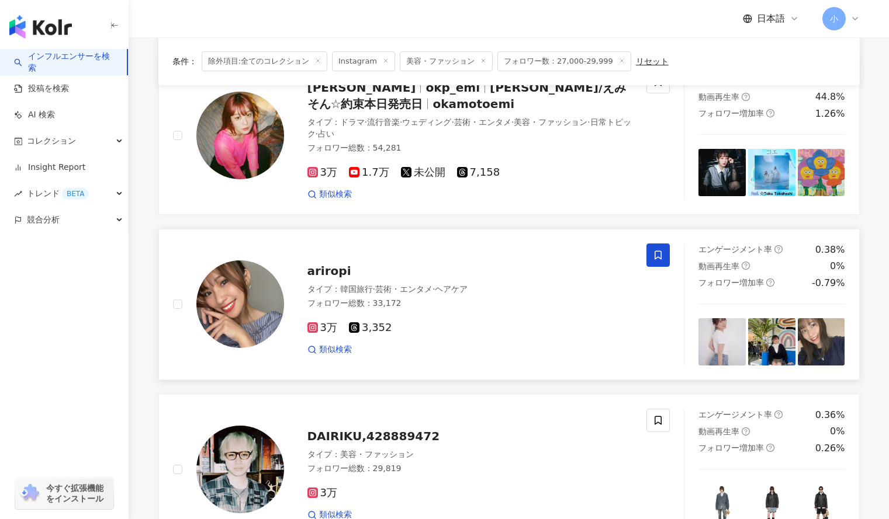
click at [663, 251] on icon at bounding box center [658, 255] width 11 height 11
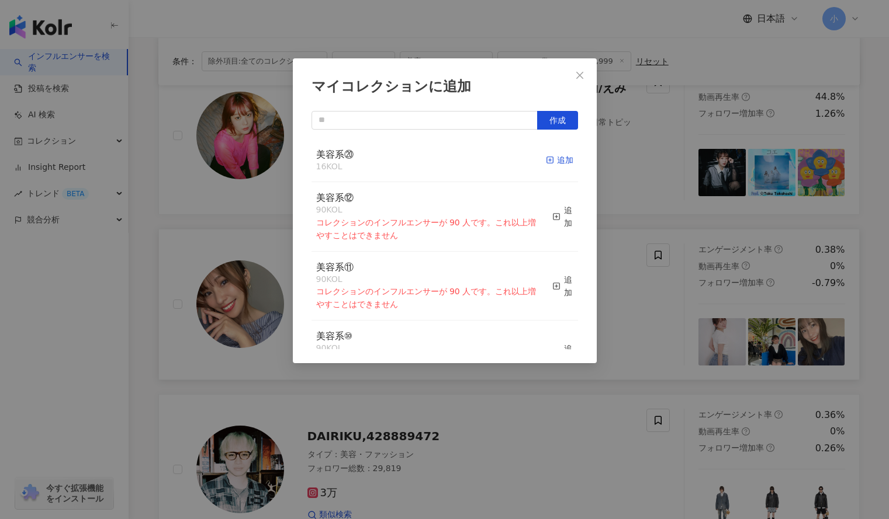
click at [556, 157] on div "追加" at bounding box center [559, 160] width 27 height 13
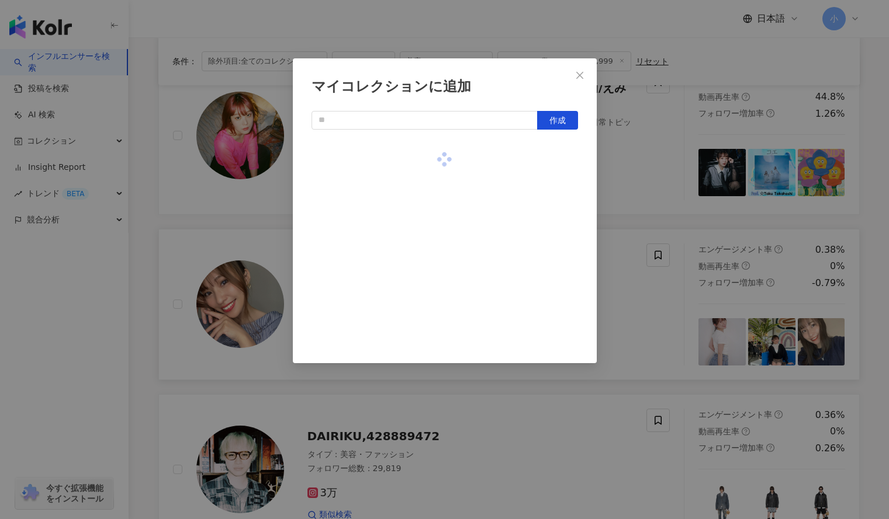
click at [660, 192] on div "マイコレクションに追加 作成" at bounding box center [444, 259] width 889 height 519
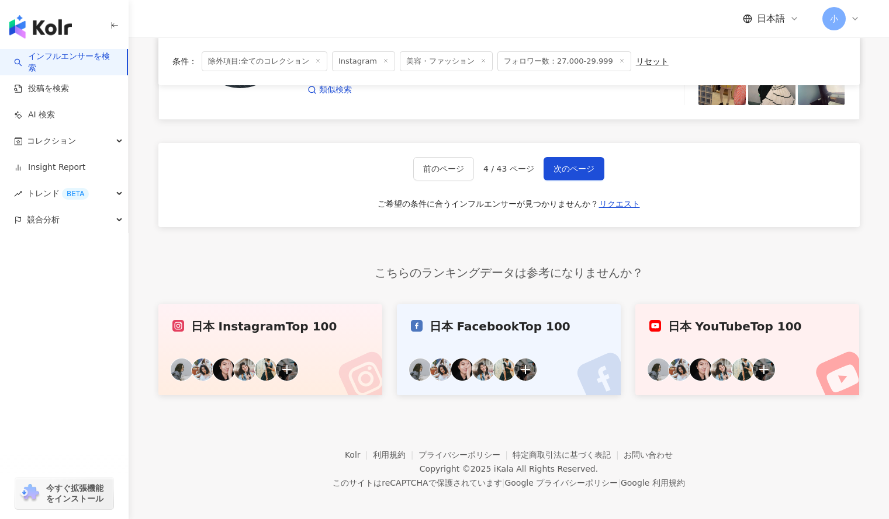
scroll to position [2043, 0]
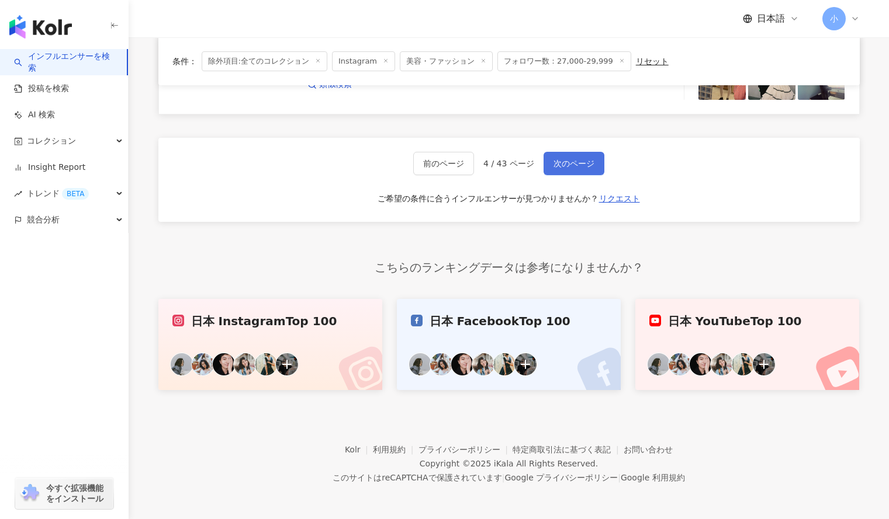
click at [557, 163] on span "次のページ" at bounding box center [573, 163] width 41 height 9
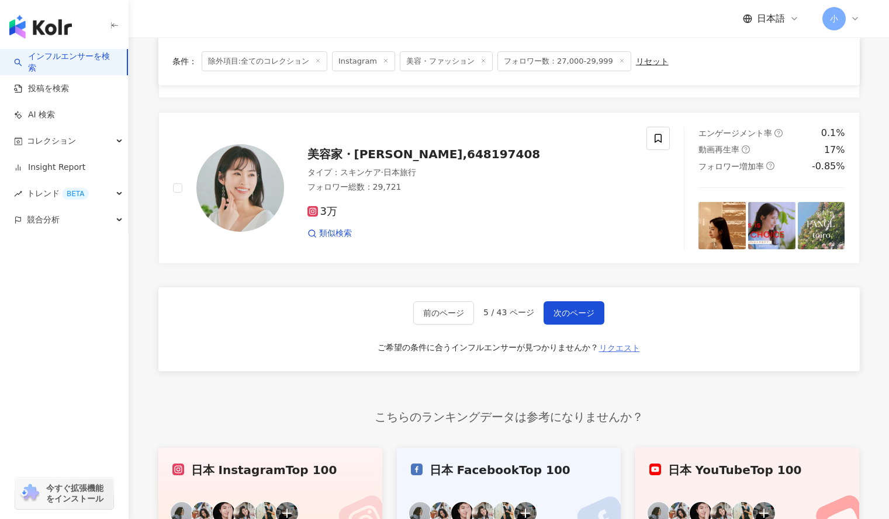
scroll to position [1710, 0]
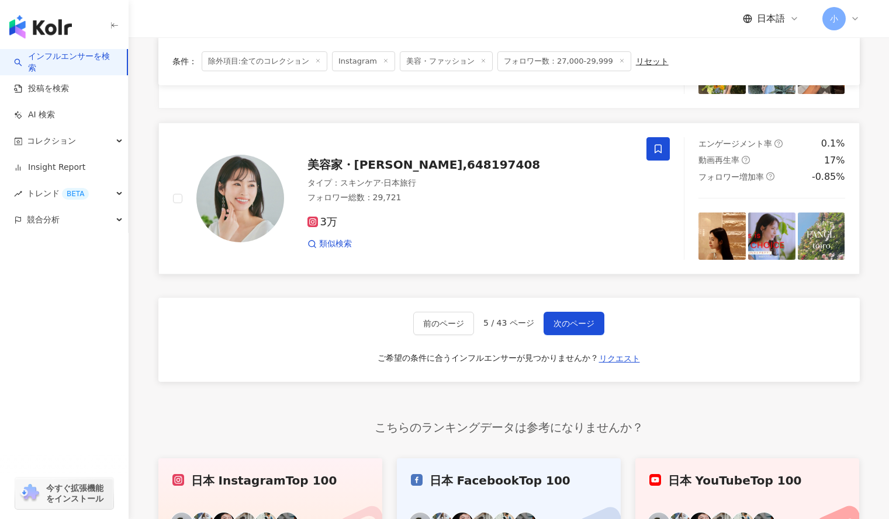
click at [658, 148] on icon at bounding box center [658, 149] width 11 height 11
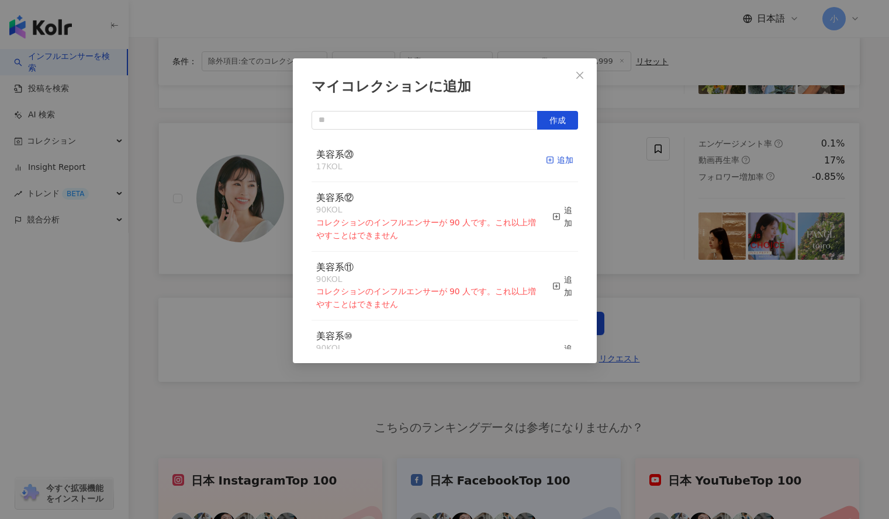
click at [550, 156] on div "追加" at bounding box center [559, 160] width 27 height 13
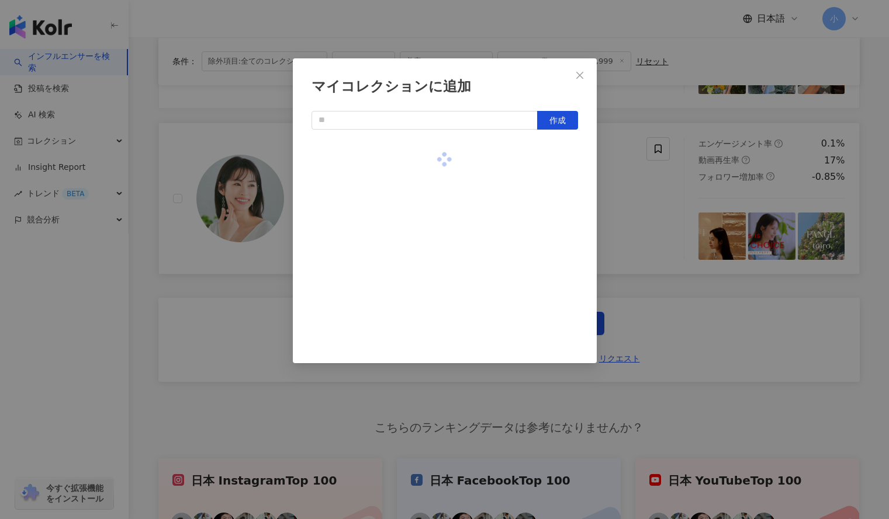
click at [633, 199] on div "マイコレクションに追加 作成" at bounding box center [444, 259] width 889 height 519
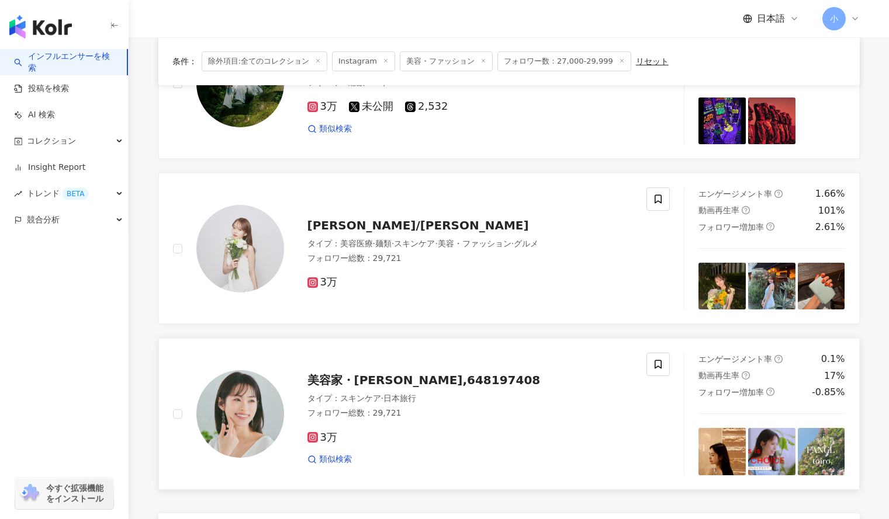
scroll to position [1493, 0]
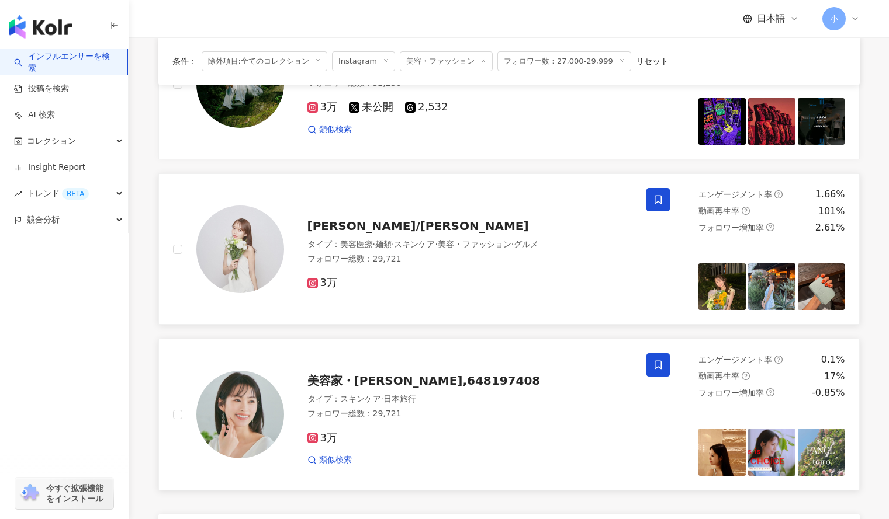
click at [653, 204] on icon at bounding box center [658, 200] width 11 height 11
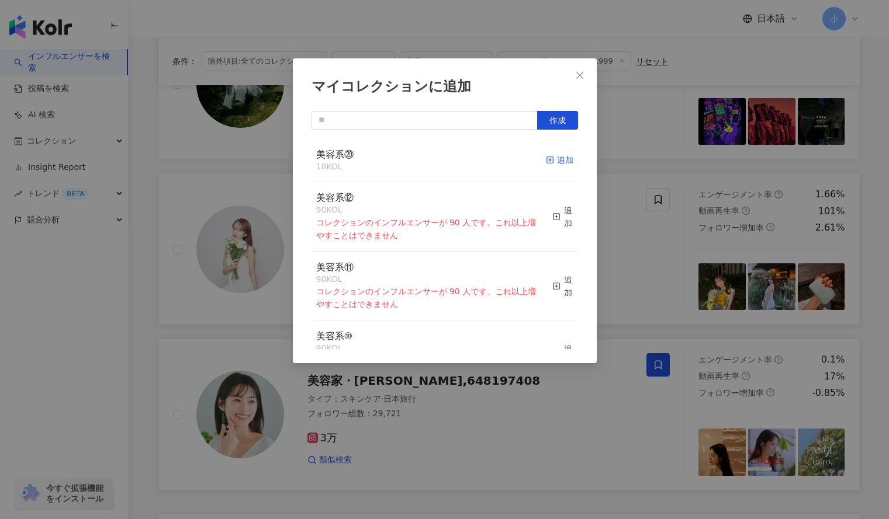
click at [550, 160] on line "button" at bounding box center [550, 160] width 0 height 3
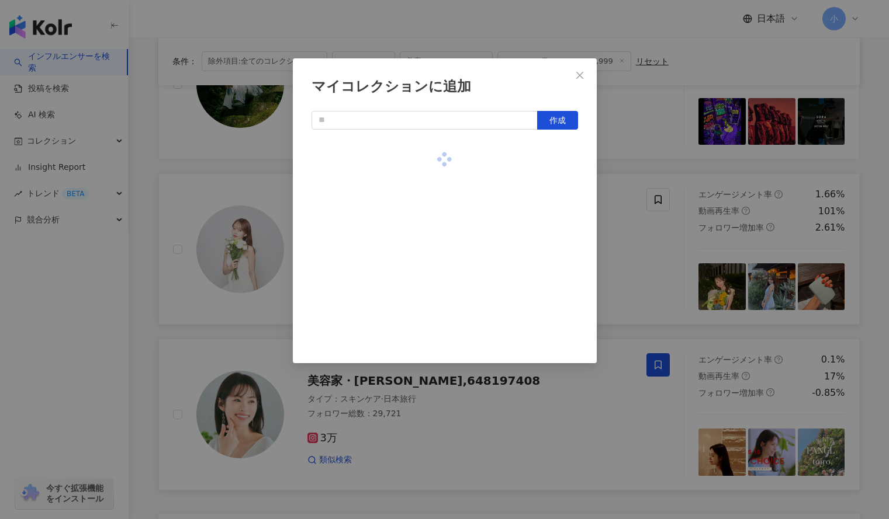
click at [615, 165] on div "マイコレクションに追加 作成" at bounding box center [444, 259] width 889 height 519
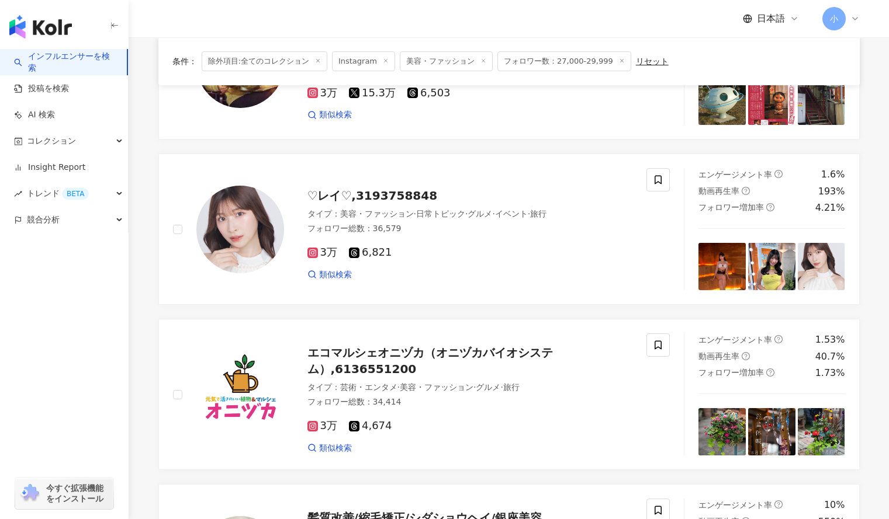
scroll to position [355, 0]
click at [661, 181] on icon at bounding box center [657, 180] width 7 height 9
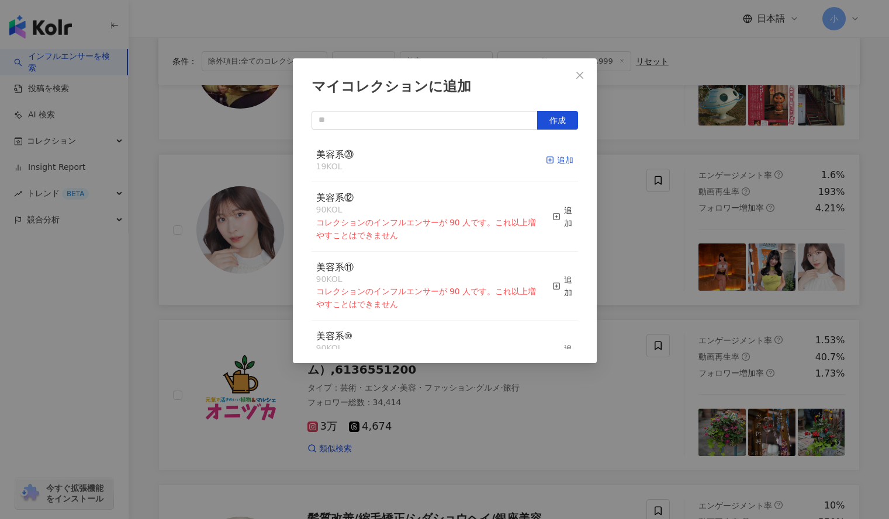
click at [553, 161] on div "追加" at bounding box center [559, 160] width 27 height 13
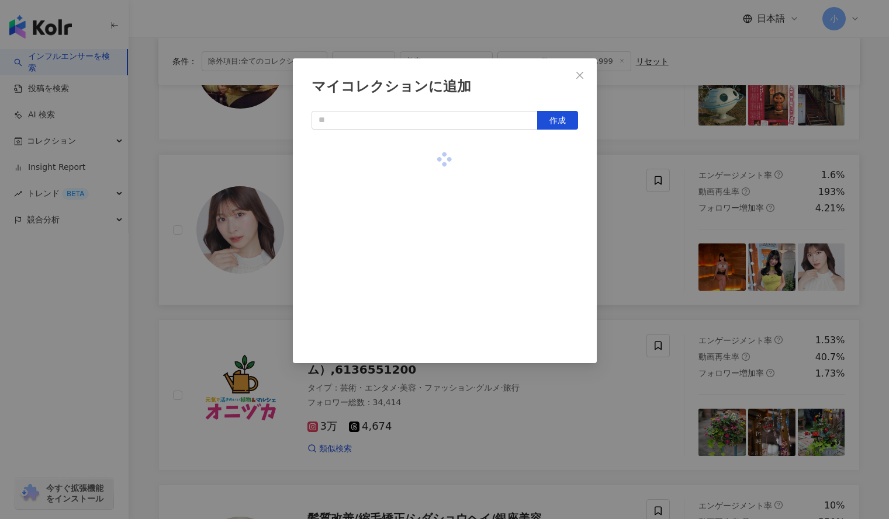
click at [619, 176] on div "マイコレクションに追加 作成" at bounding box center [444, 259] width 889 height 519
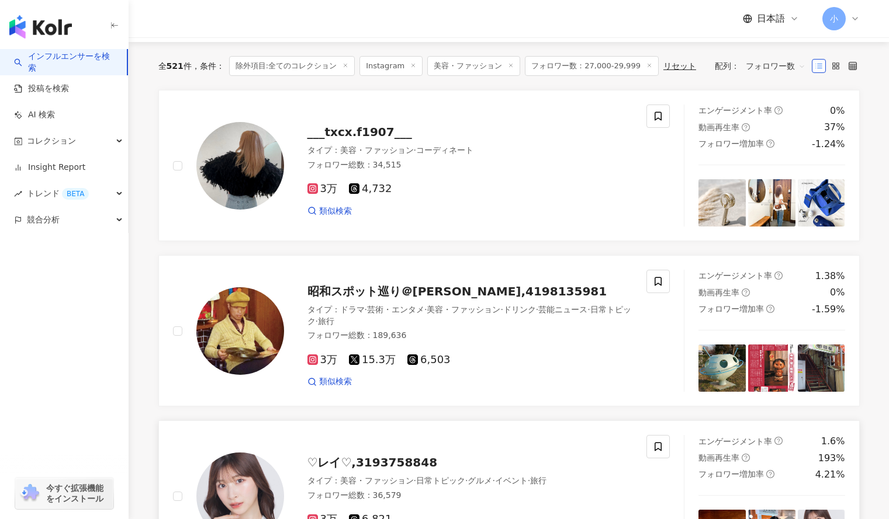
scroll to position [88, 0]
click at [659, 117] on icon at bounding box center [658, 117] width 11 height 11
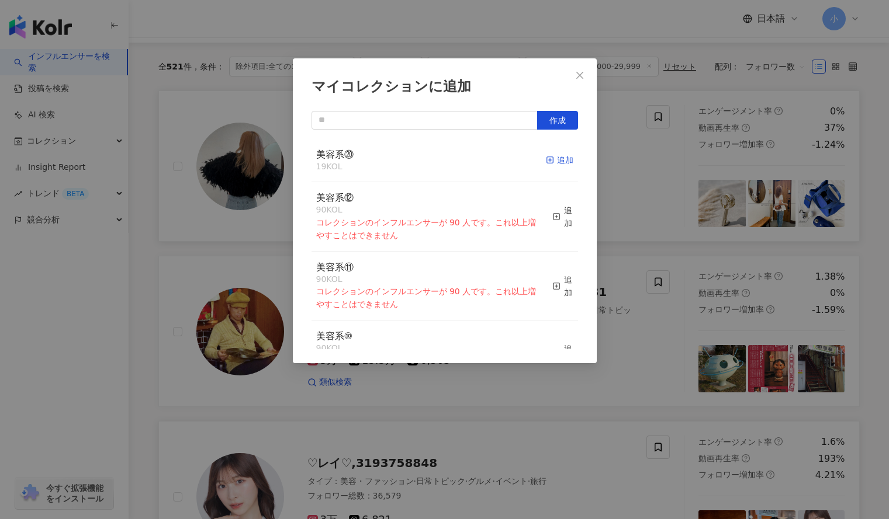
click at [546, 164] on rect "button" at bounding box center [549, 160] width 6 height 6
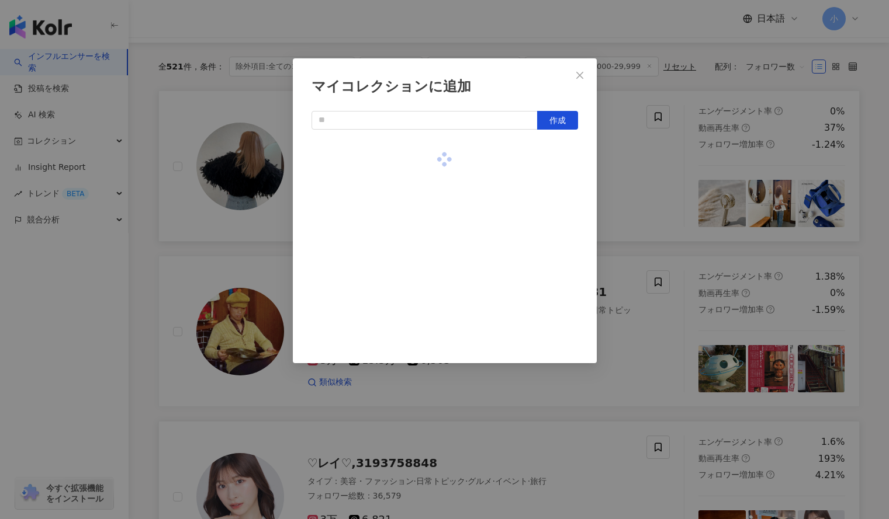
click at [613, 199] on div "マイコレクションに追加 作成" at bounding box center [444, 259] width 889 height 519
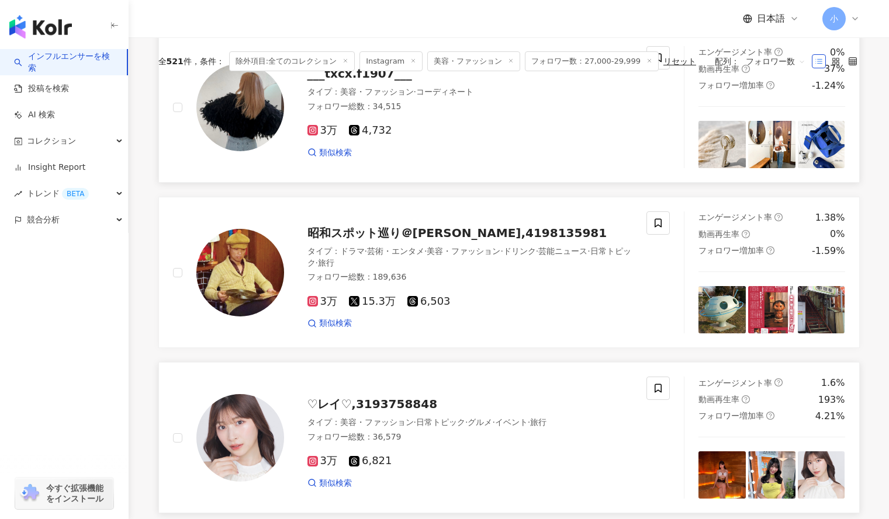
scroll to position [0, 0]
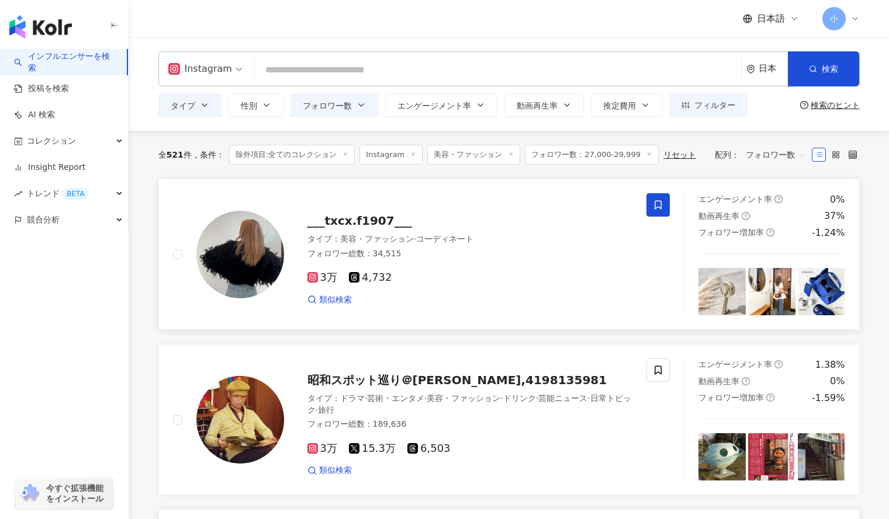
click at [661, 202] on icon at bounding box center [658, 205] width 11 height 11
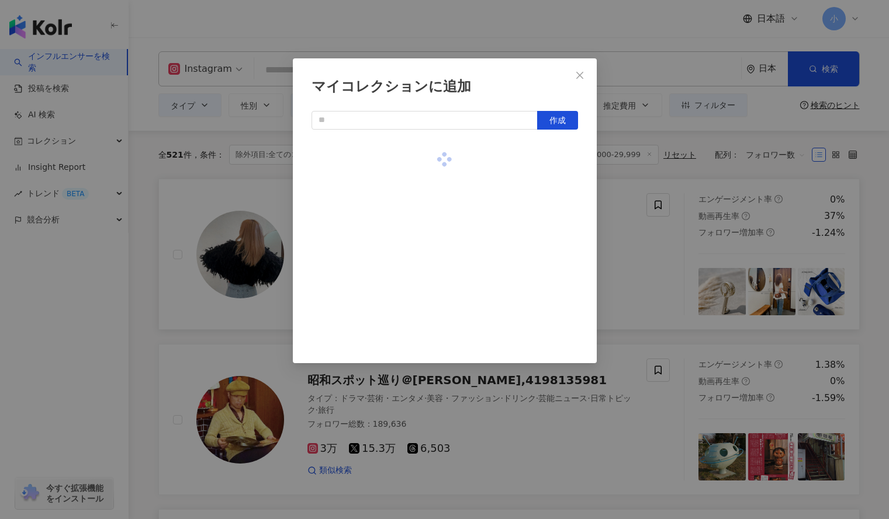
click at [677, 287] on div "マイコレクションに追加 作成" at bounding box center [444, 259] width 889 height 519
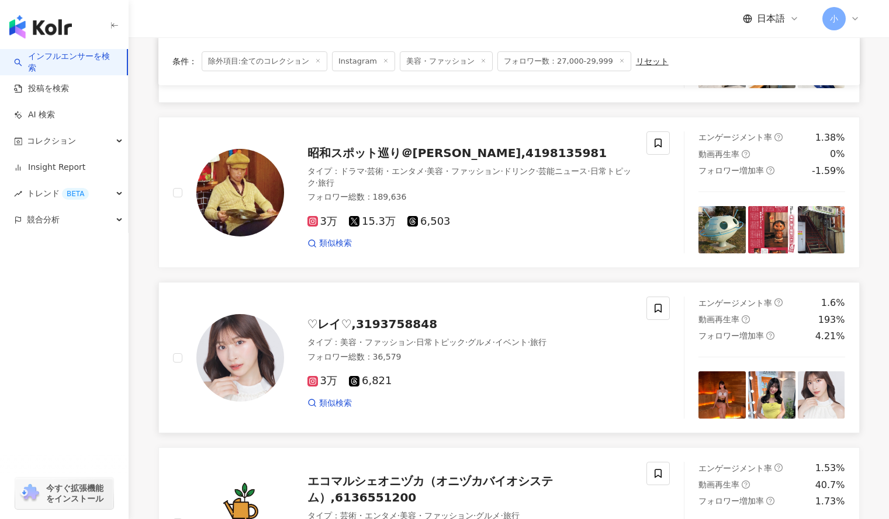
scroll to position [224, 0]
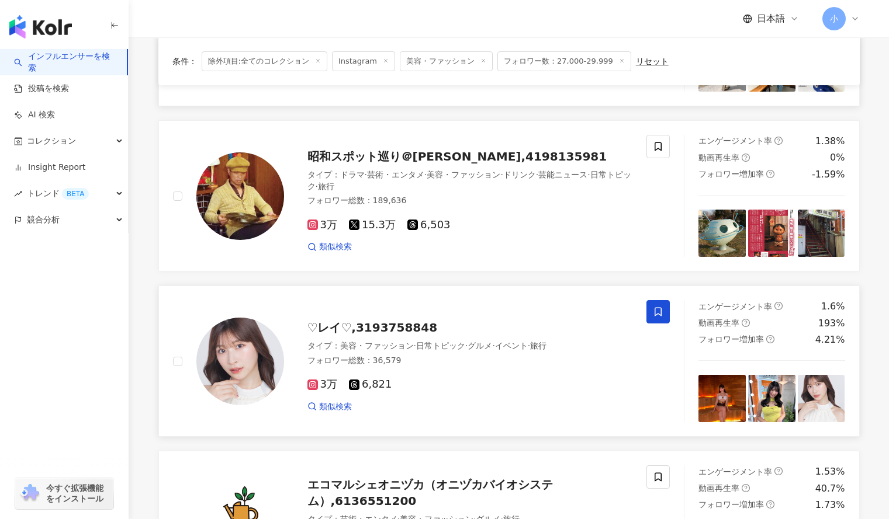
click at [658, 310] on icon at bounding box center [658, 312] width 11 height 11
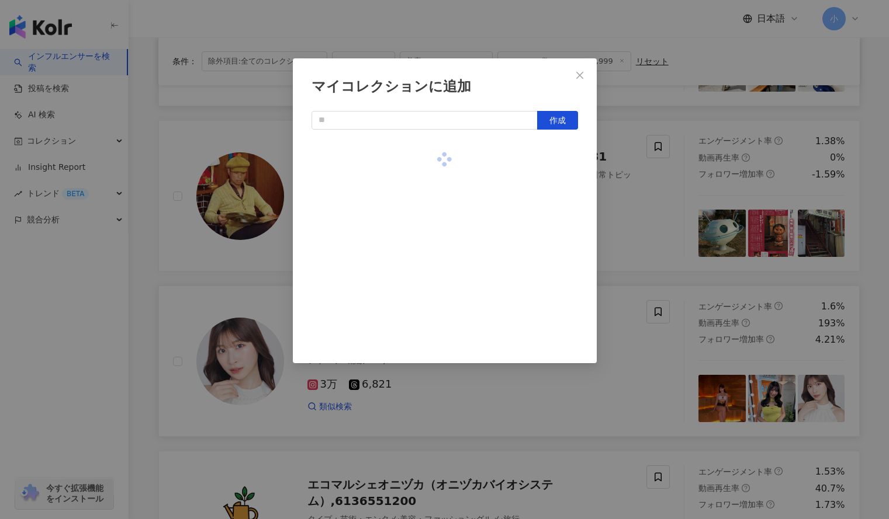
click at [611, 228] on div "マイコレクションに追加 作成" at bounding box center [444, 259] width 889 height 519
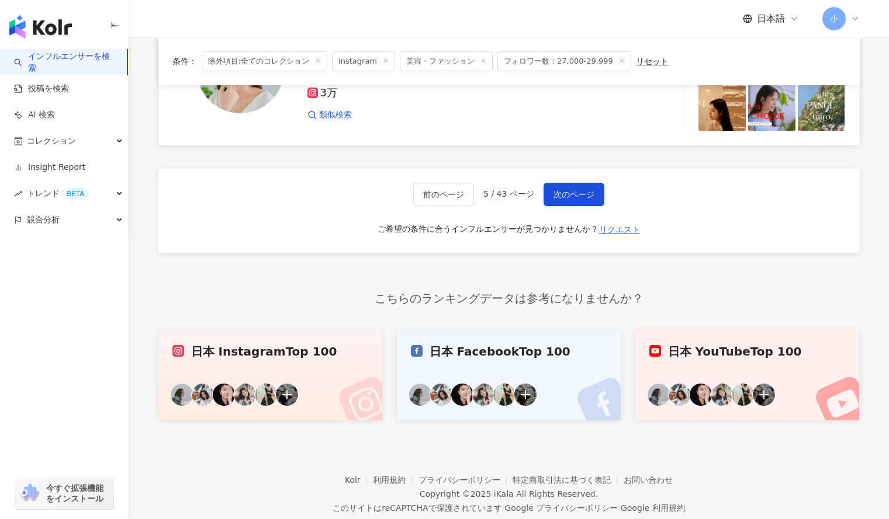
scroll to position [1842, 0]
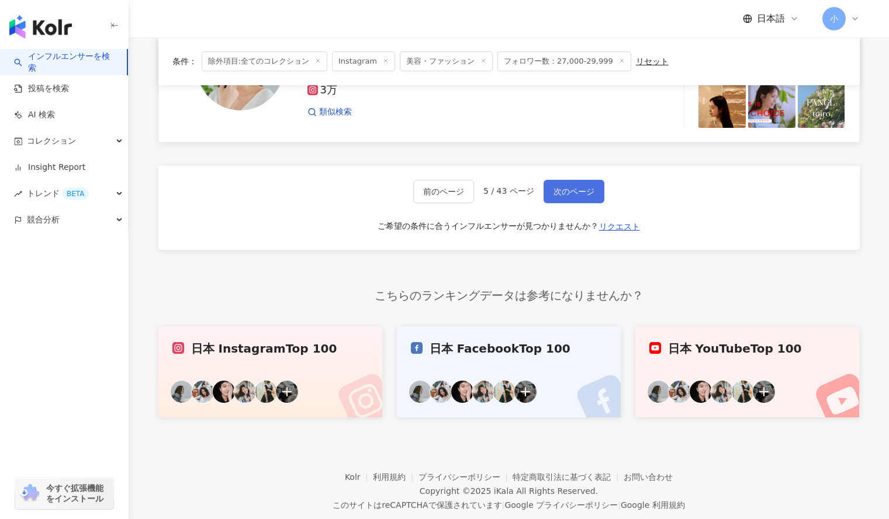
click at [585, 185] on button "次のページ" at bounding box center [573, 191] width 61 height 23
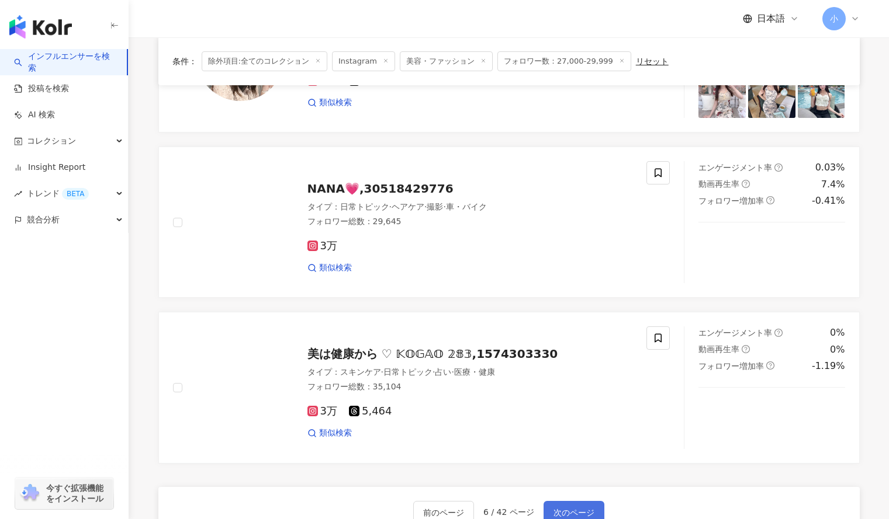
scroll to position [1520, 0]
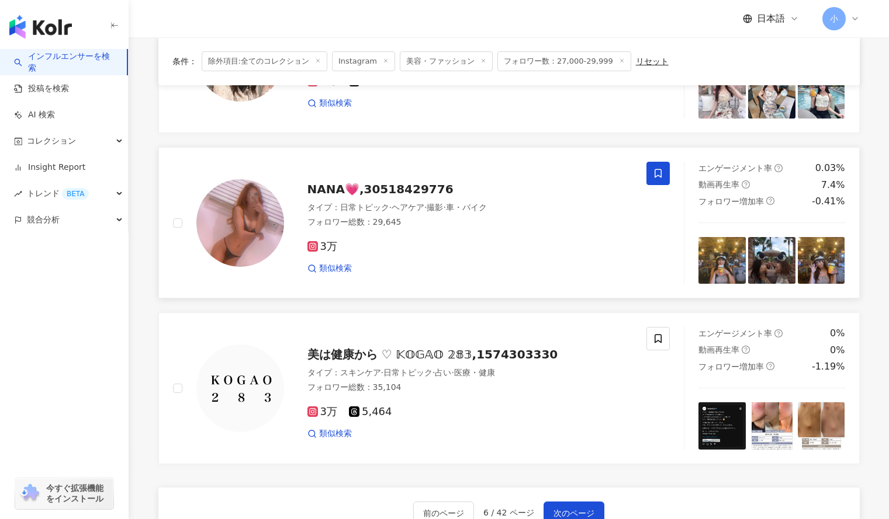
click at [661, 168] on icon at bounding box center [658, 173] width 11 height 11
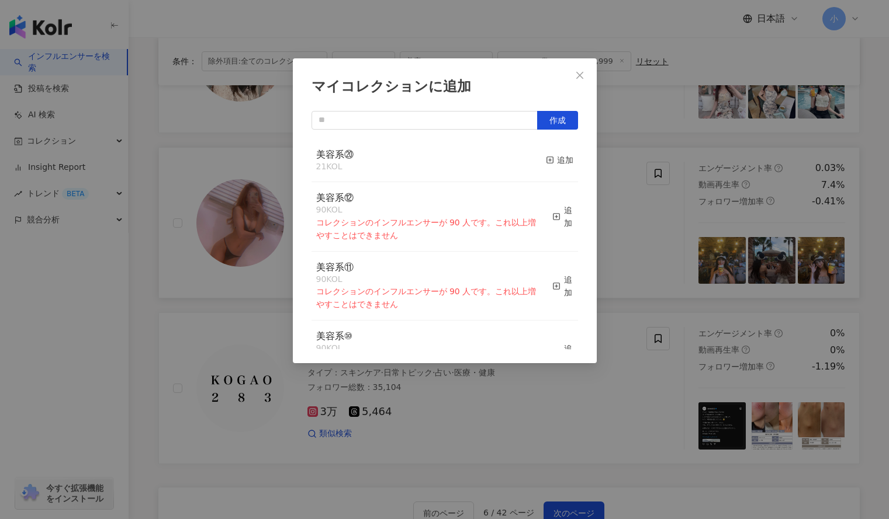
click at [556, 153] on button "追加" at bounding box center [559, 160] width 27 height 25
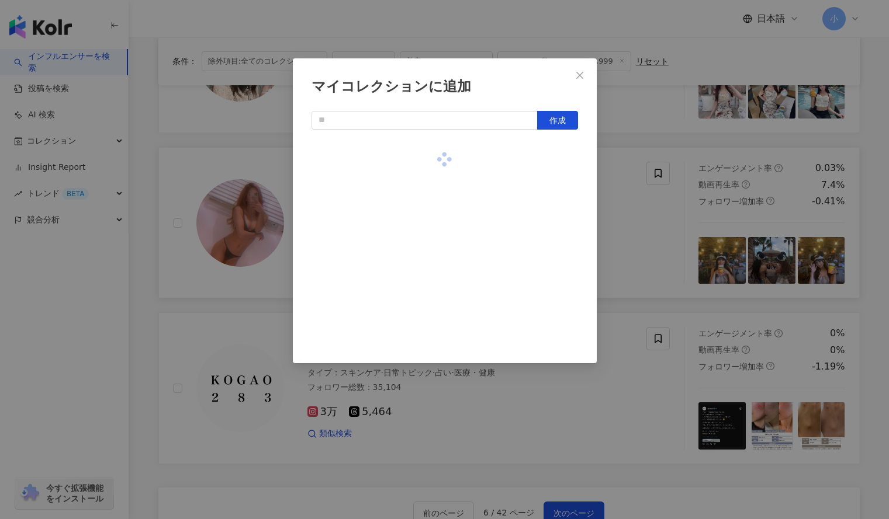
click at [640, 199] on div "マイコレクションに追加 作成" at bounding box center [444, 259] width 889 height 519
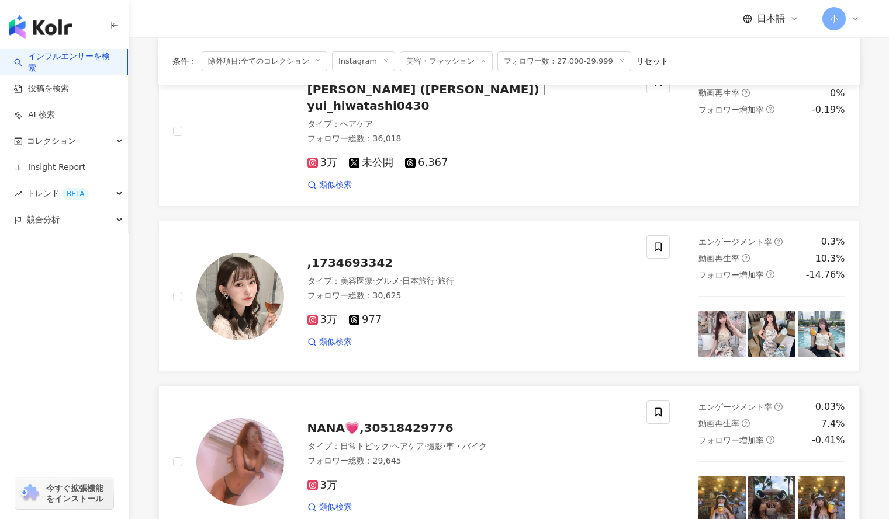
scroll to position [1280, 0]
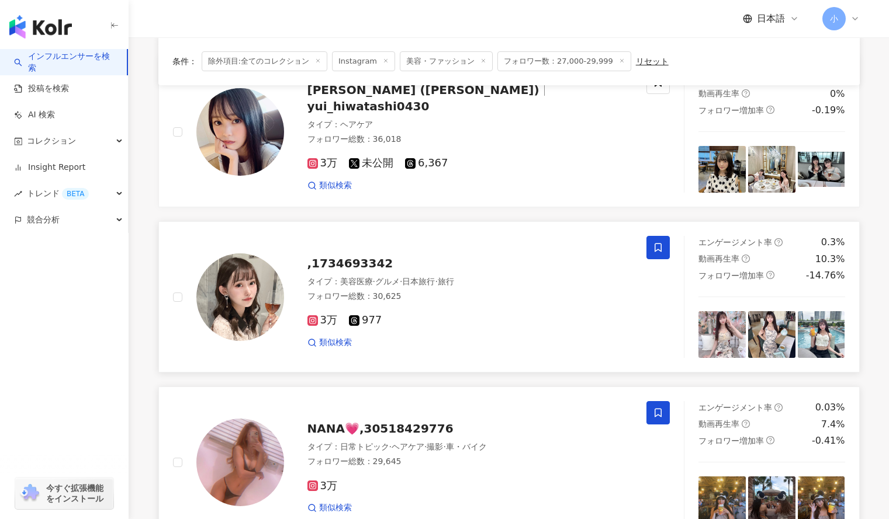
click at [657, 246] on icon at bounding box center [658, 247] width 11 height 11
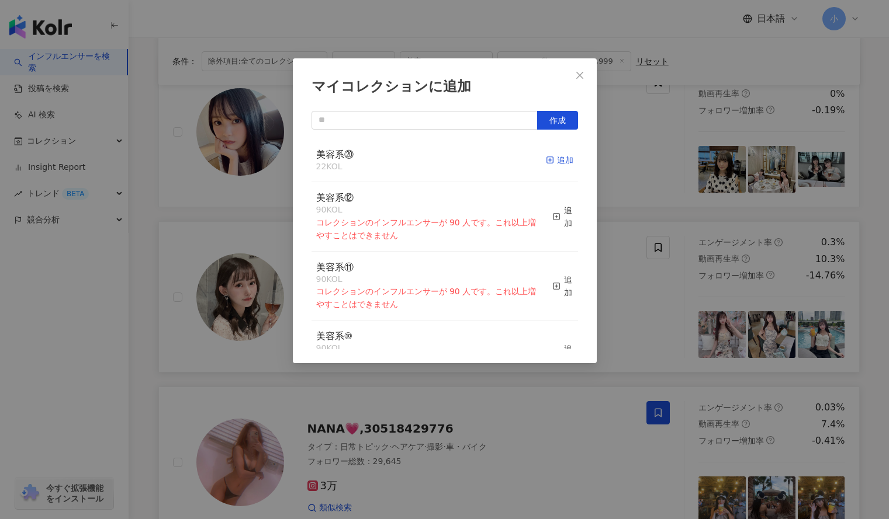
click at [562, 157] on div "追加" at bounding box center [559, 160] width 27 height 13
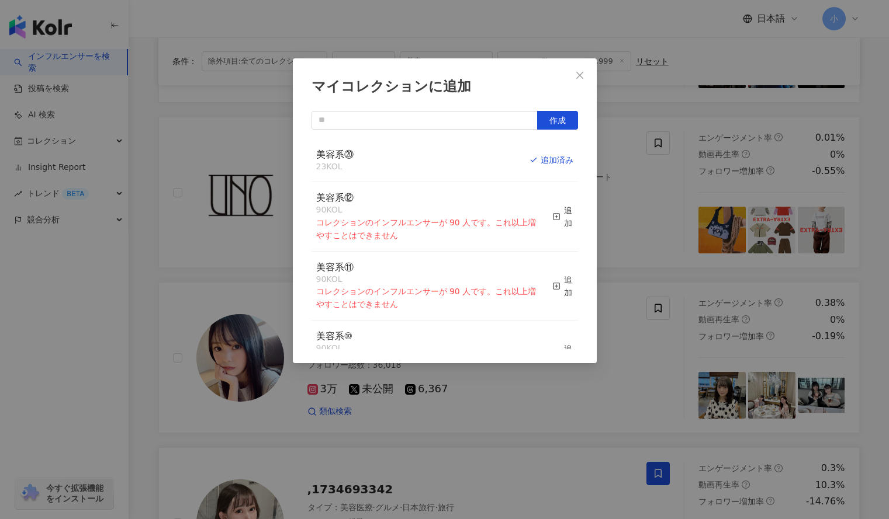
scroll to position [1053, 0]
click at [652, 301] on div "マイコレクションに追加 作成 美容系⑳ 23 KOL 追加済み 美容系⑫ 90 KOL コレクションのインフルエンサーが 90 人です。これ以上増やすことはで…" at bounding box center [444, 259] width 889 height 519
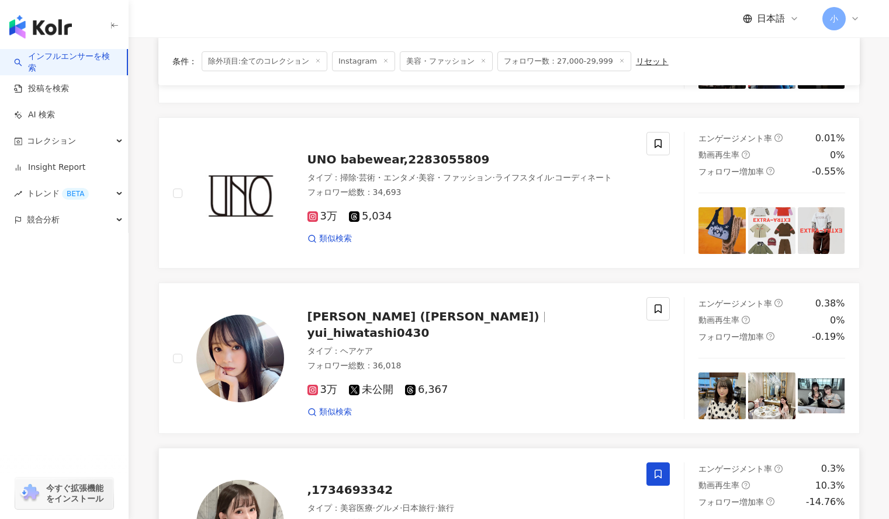
click at [652, 301] on span at bounding box center [657, 308] width 23 height 23
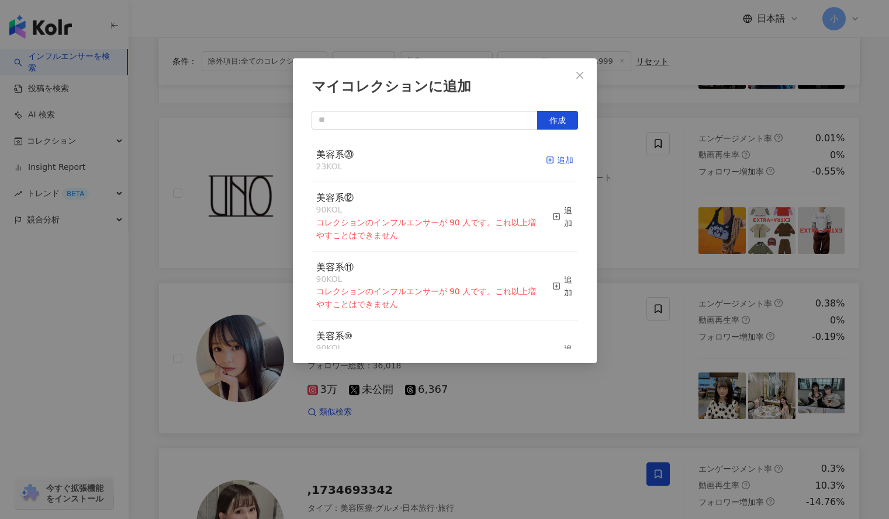
click at [552, 161] on div "追加" at bounding box center [559, 160] width 27 height 13
click at [632, 217] on div "マイコレクションに追加 作成 美容系⑳ 24 KOL 追加済み 美容系⑫ 90 KOL コレクションのインフルエンサーが 90 人です。これ以上増やすことはで…" at bounding box center [444, 259] width 889 height 519
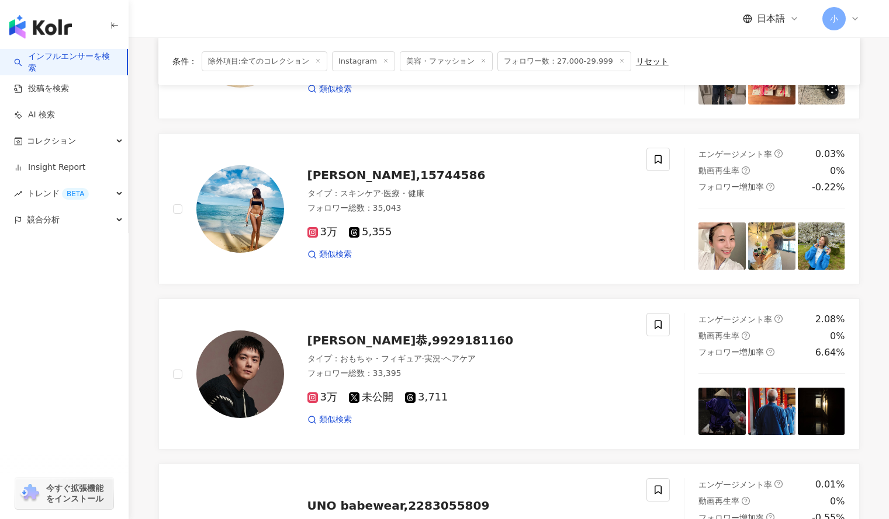
scroll to position [706, 0]
click at [658, 160] on icon at bounding box center [658, 160] width 11 height 11
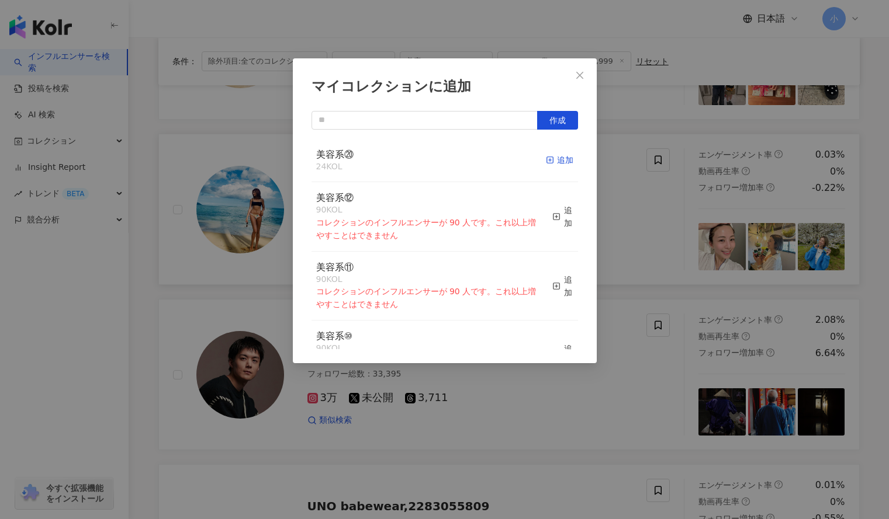
click at [552, 161] on div "追加" at bounding box center [559, 160] width 27 height 13
click at [680, 240] on div "マイコレクションに追加 作成 美容系⑳ 24 KOL 追加 美容系⑫ 90 KOL コレクションのインフルエンサーが 90 人です。これ以上増やすことはできま…" at bounding box center [444, 259] width 889 height 519
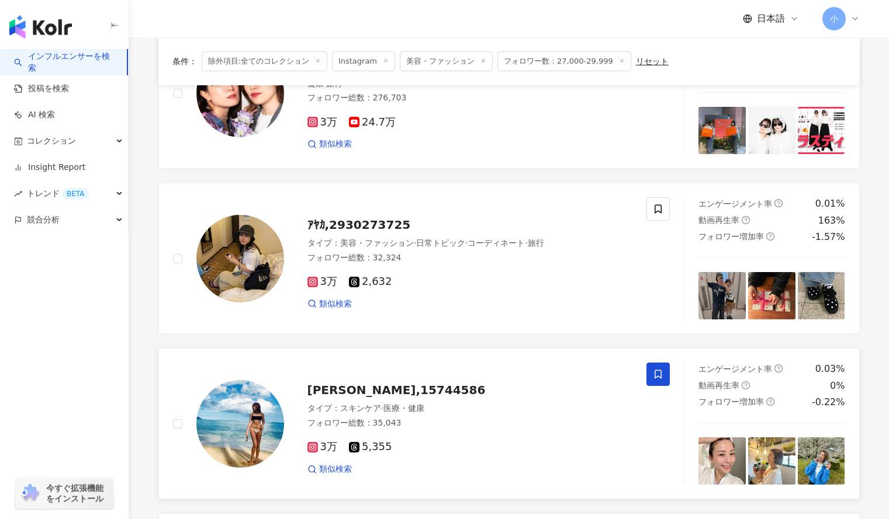
scroll to position [491, 0]
click at [654, 202] on span at bounding box center [657, 209] width 23 height 23
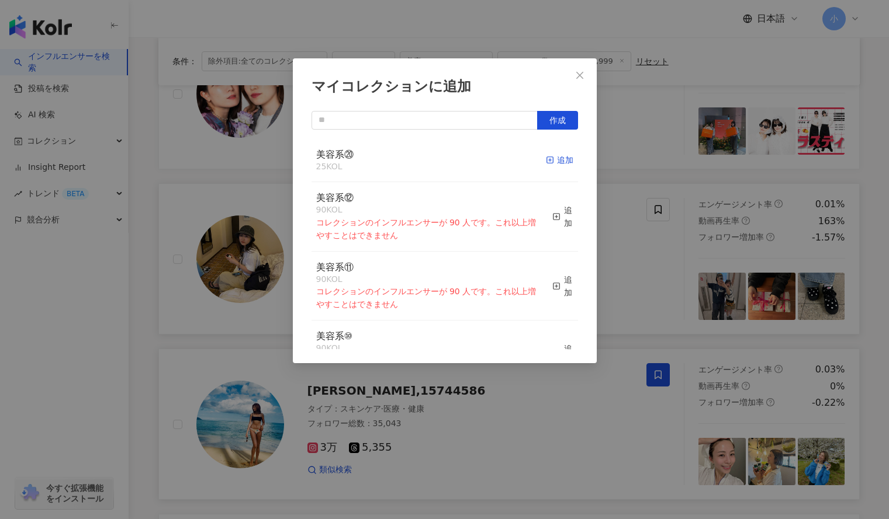
click at [555, 158] on div "追加" at bounding box center [559, 160] width 27 height 13
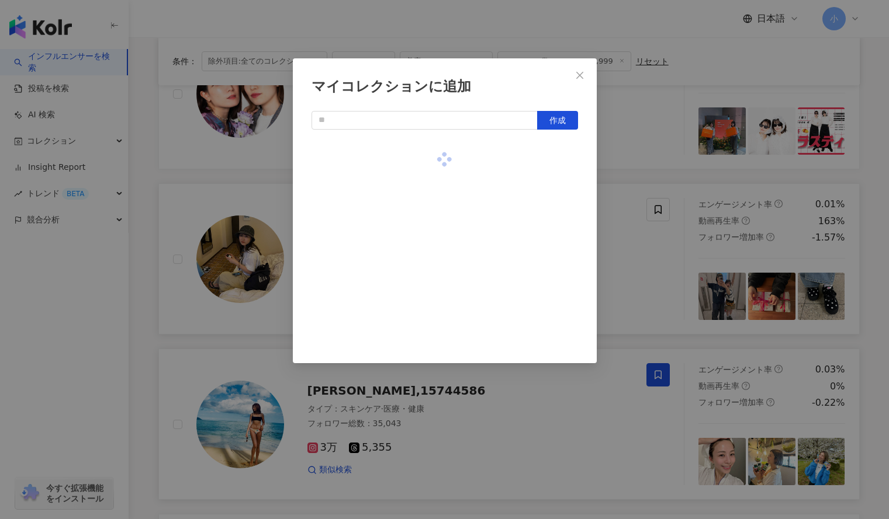
click at [661, 166] on div "マイコレクションに追加 作成" at bounding box center [444, 259] width 889 height 519
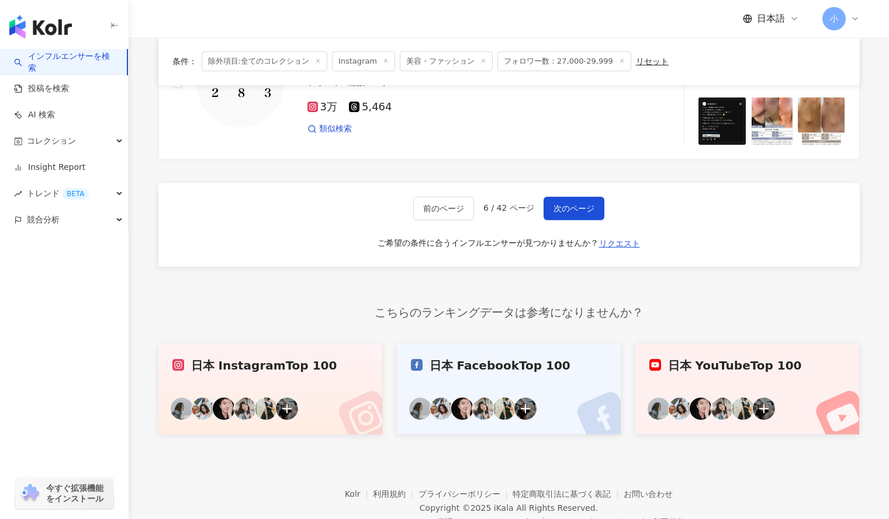
scroll to position [1864, 0]
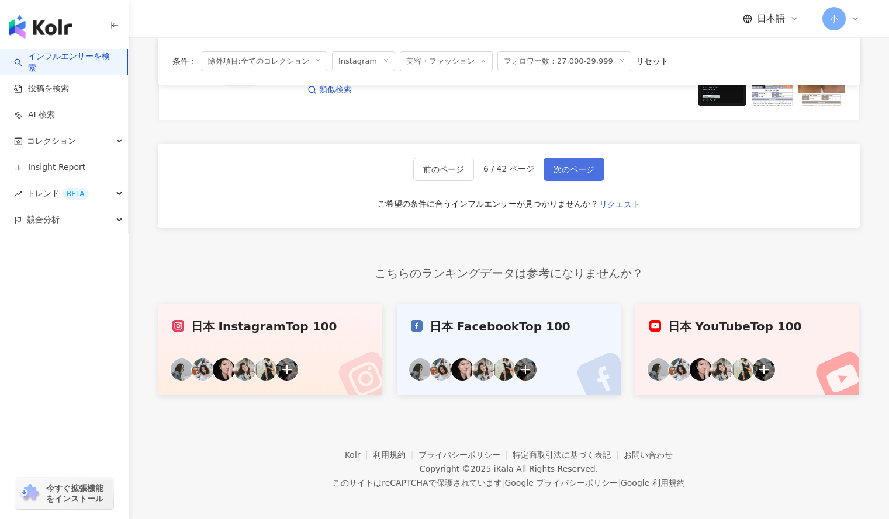
click at [586, 173] on span "次のページ" at bounding box center [573, 169] width 41 height 9
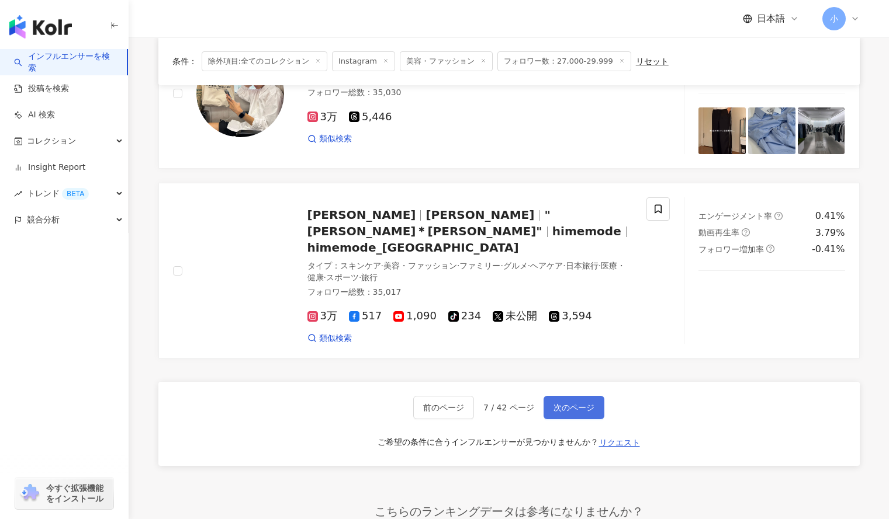
scroll to position [1648, 0]
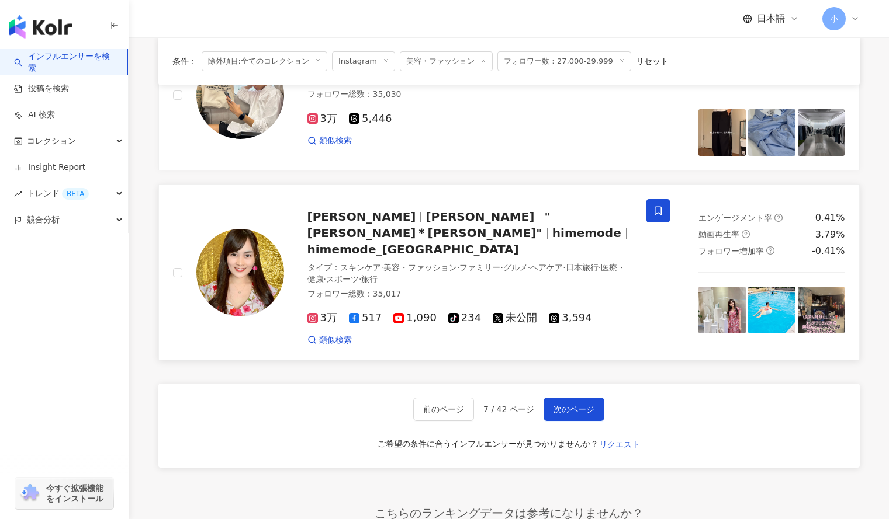
click at [656, 217] on span at bounding box center [657, 210] width 23 height 23
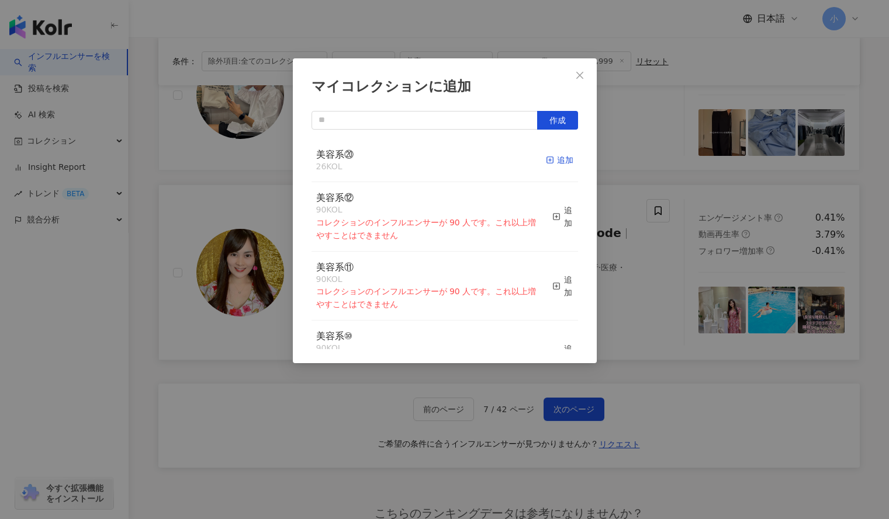
click at [546, 164] on div "追加" at bounding box center [559, 160] width 27 height 13
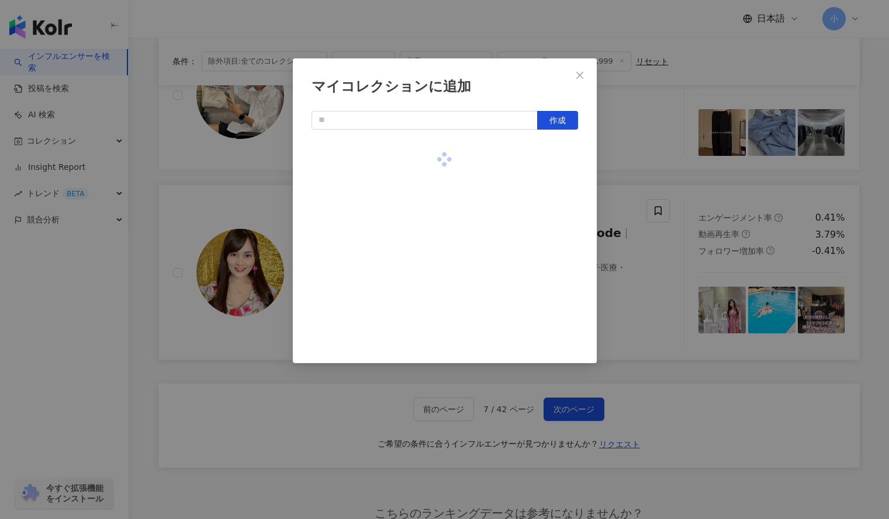
click at [656, 176] on div "マイコレクションに追加 作成" at bounding box center [444, 259] width 889 height 519
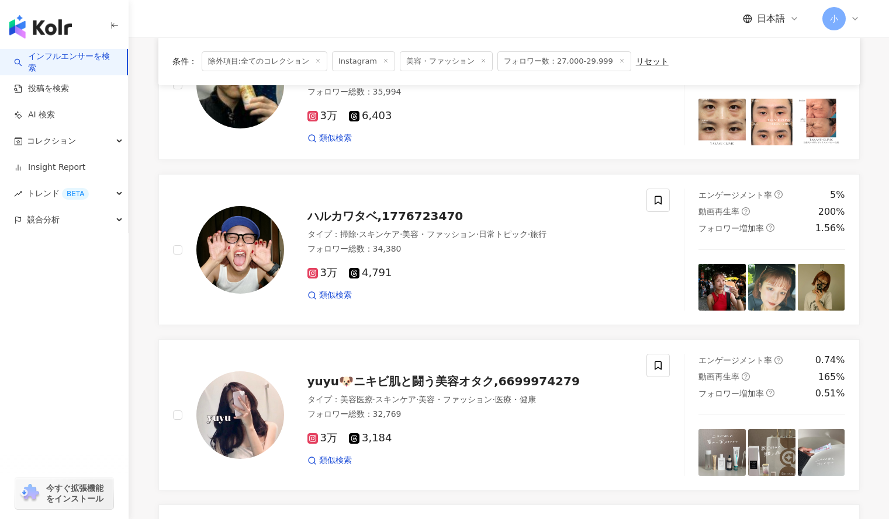
scroll to position [1162, 0]
click at [658, 205] on icon at bounding box center [658, 201] width 11 height 11
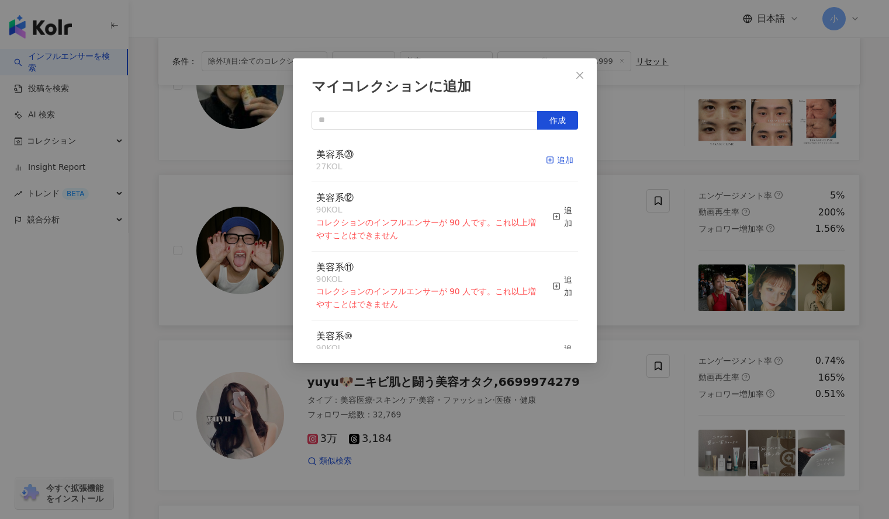
click at [549, 159] on div "追加" at bounding box center [559, 160] width 27 height 13
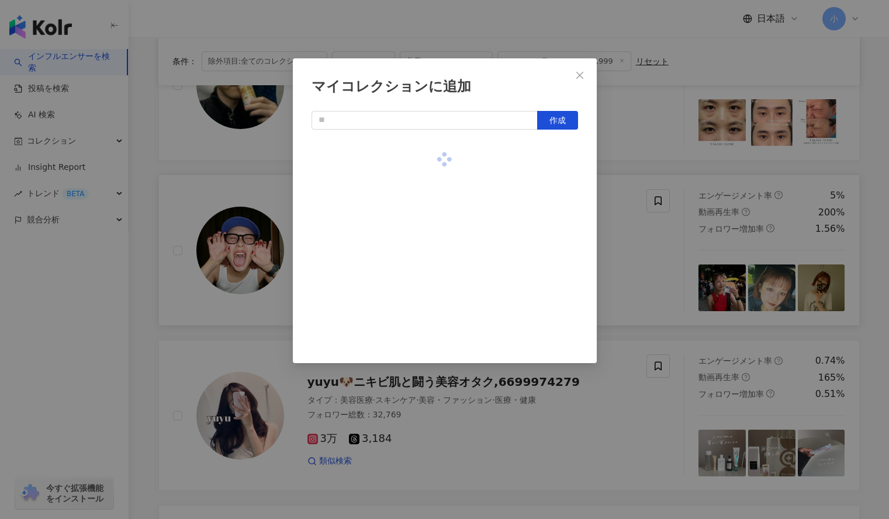
click at [684, 149] on div "マイコレクションに追加 作成" at bounding box center [444, 259] width 889 height 519
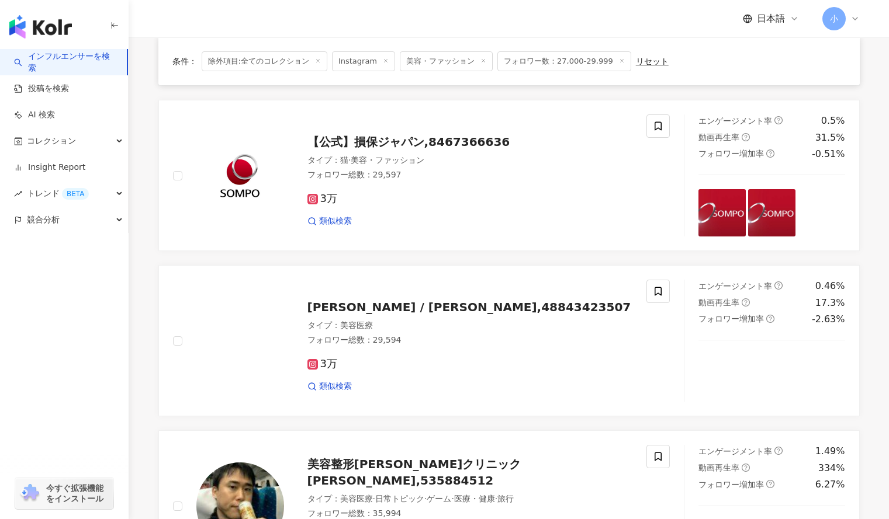
scroll to position [736, 0]
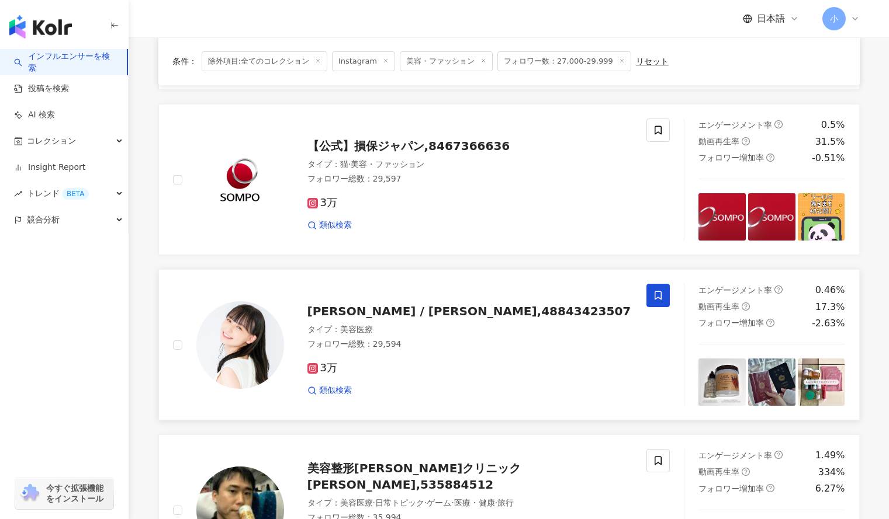
click at [657, 290] on icon at bounding box center [658, 295] width 11 height 11
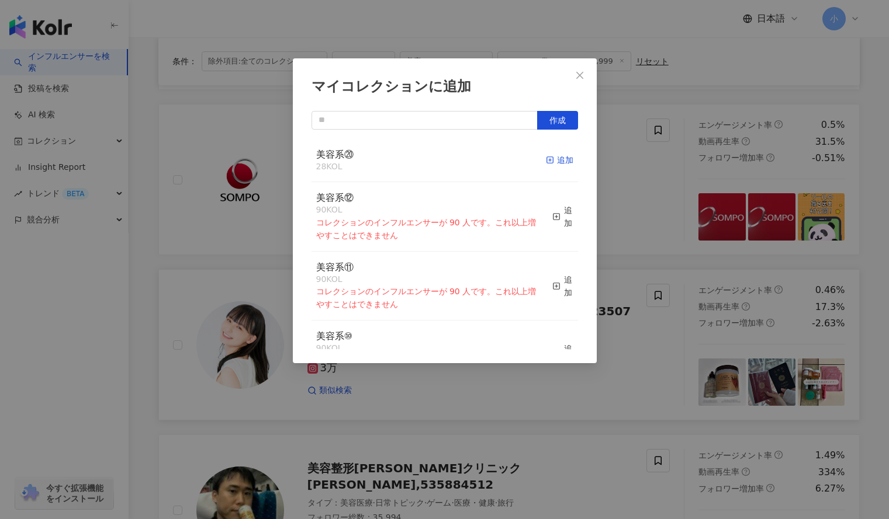
click at [546, 164] on icon "button" at bounding box center [550, 160] width 8 height 8
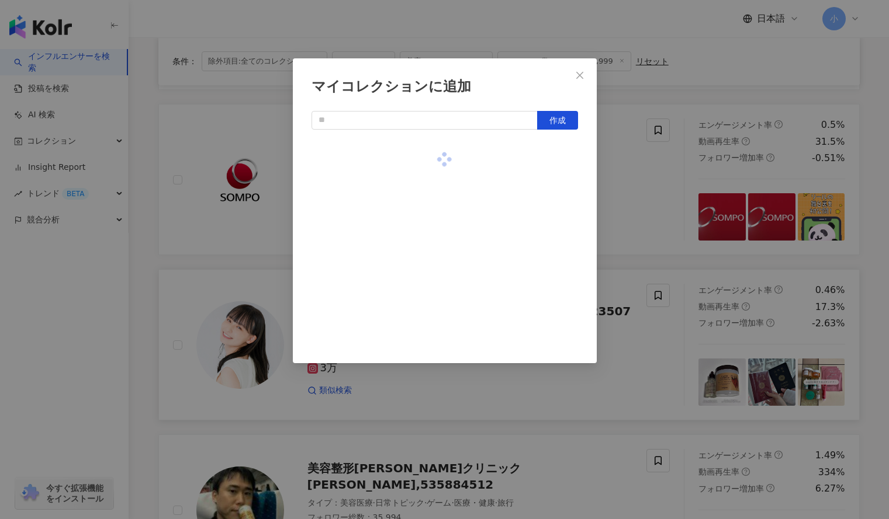
click at [618, 186] on div "マイコレクションに追加 作成" at bounding box center [444, 259] width 889 height 519
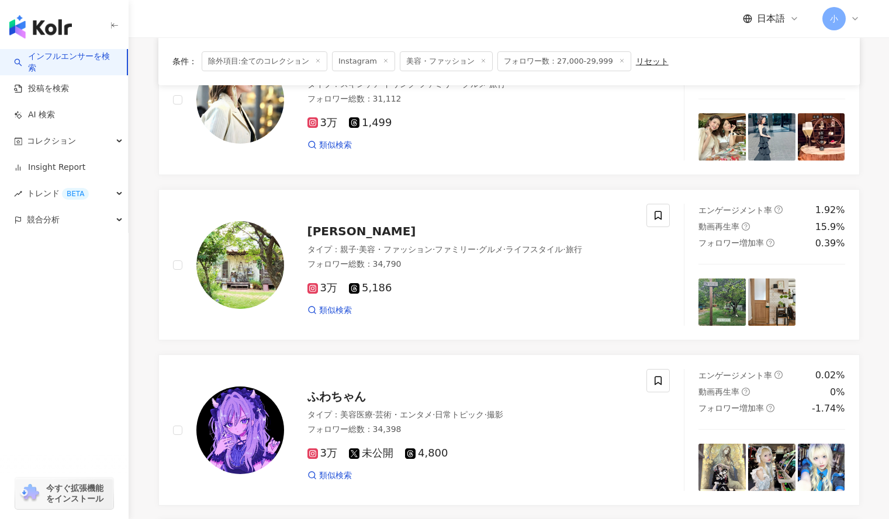
scroll to position [320, 0]
click at [653, 217] on icon at bounding box center [658, 216] width 11 height 11
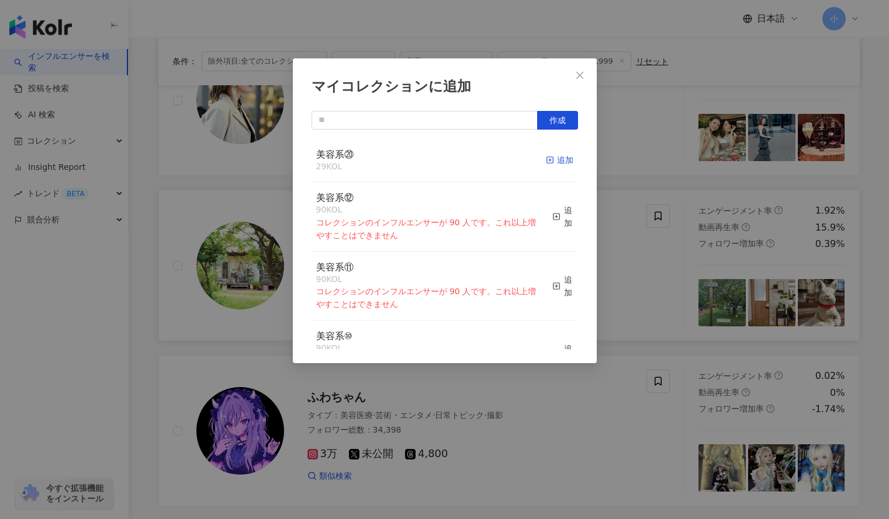
click at [546, 158] on icon "button" at bounding box center [550, 160] width 8 height 8
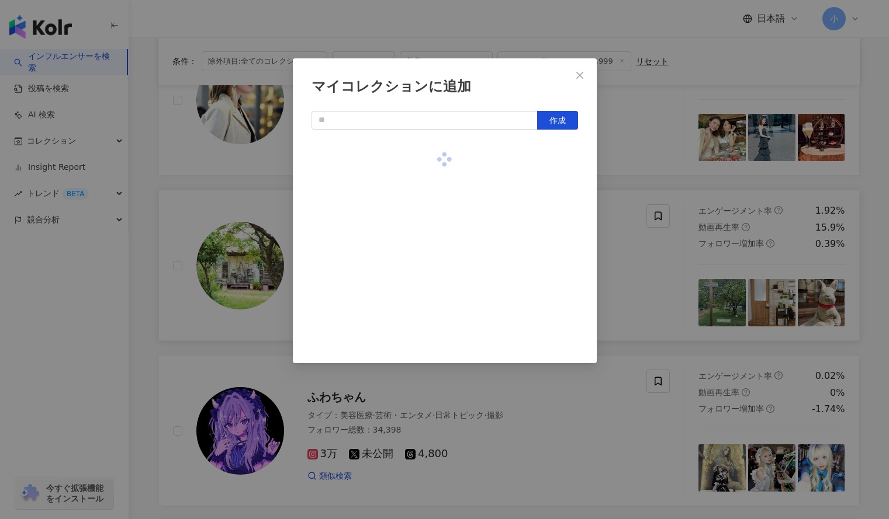
click at [614, 171] on div "マイコレクションに追加 作成" at bounding box center [444, 259] width 889 height 519
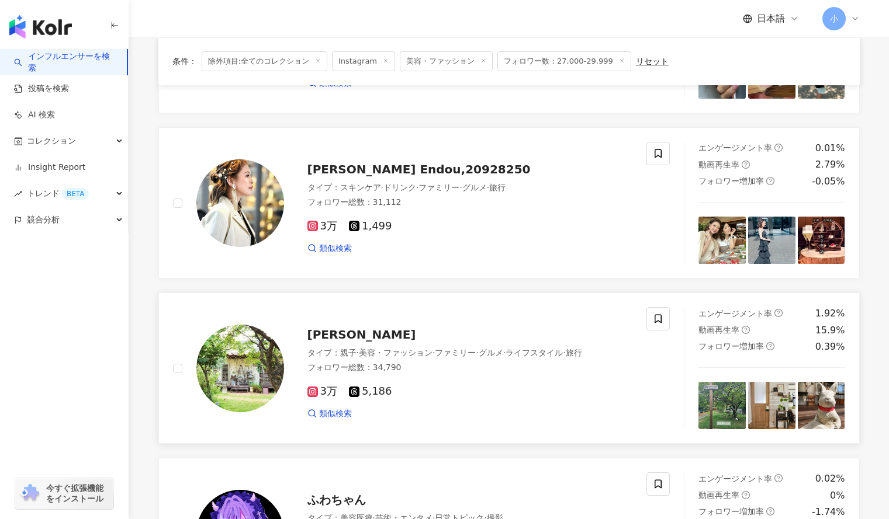
scroll to position [213, 0]
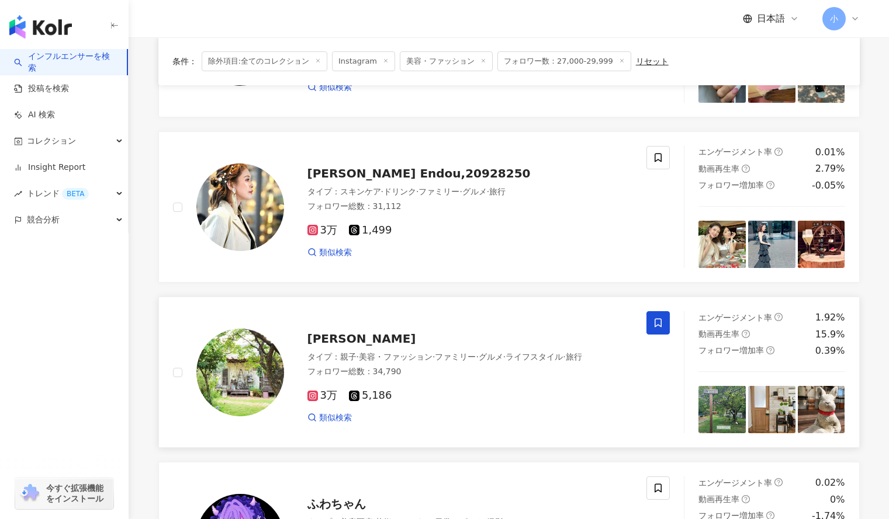
click at [656, 328] on icon at bounding box center [658, 323] width 11 height 11
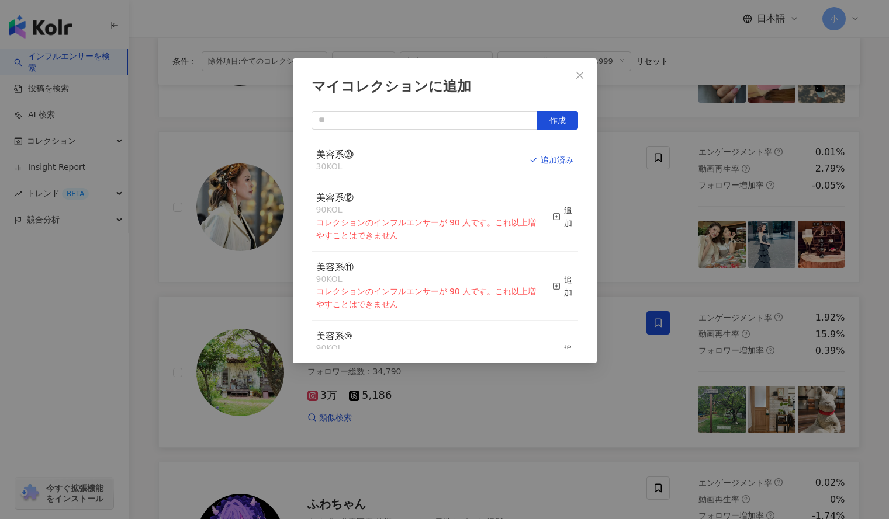
click at [660, 146] on div "マイコレクションに追加 作成 美容系⑳ 30 KOL 追加済み 美容系⑫ 90 KOL コレクションのインフルエンサーが 90 人です。これ以上増やすことはで…" at bounding box center [444, 259] width 889 height 519
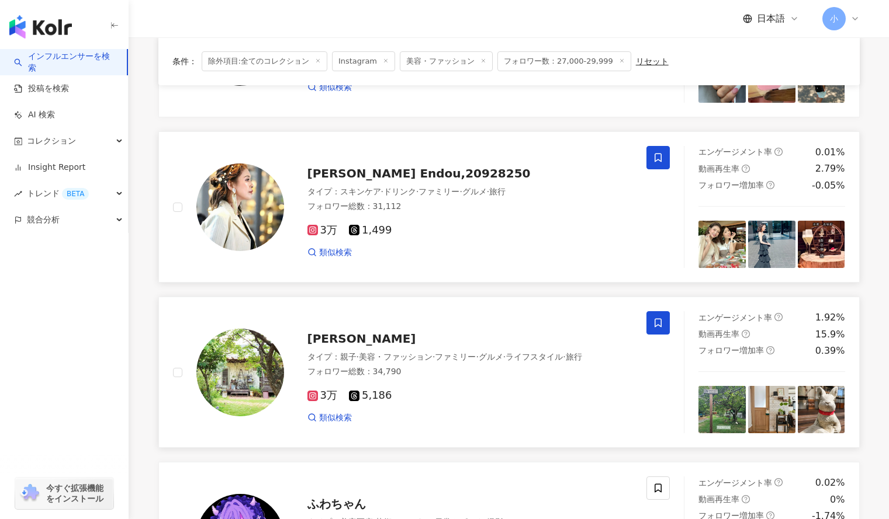
click at [660, 152] on icon at bounding box center [658, 157] width 11 height 11
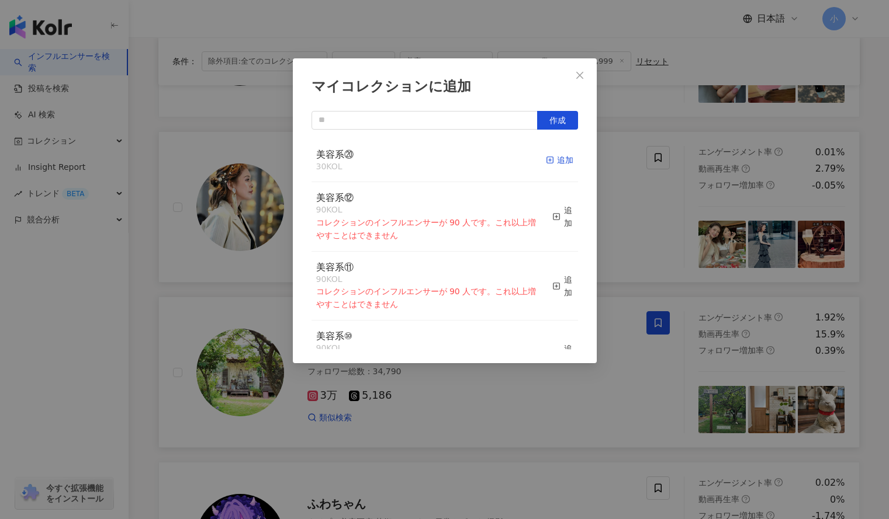
click at [553, 157] on div "追加" at bounding box center [559, 160] width 27 height 13
click at [618, 176] on div "マイコレクションに追加 作成 美容系⑳ 30 KOL 追加 美容系⑫ 90 KOL コレクションのインフルエンサーが 90 人です。これ以上増やすことはできま…" at bounding box center [444, 259] width 889 height 519
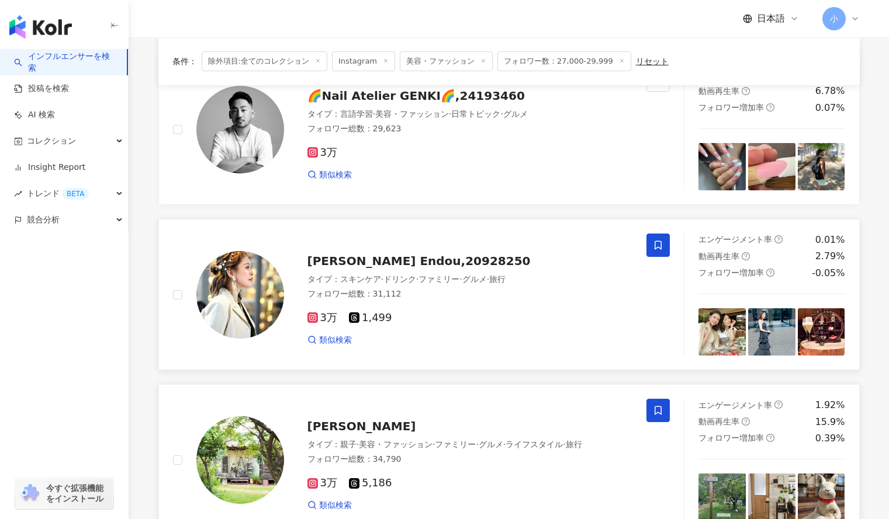
scroll to position [126, 0]
